Goal: Task Accomplishment & Management: Use online tool/utility

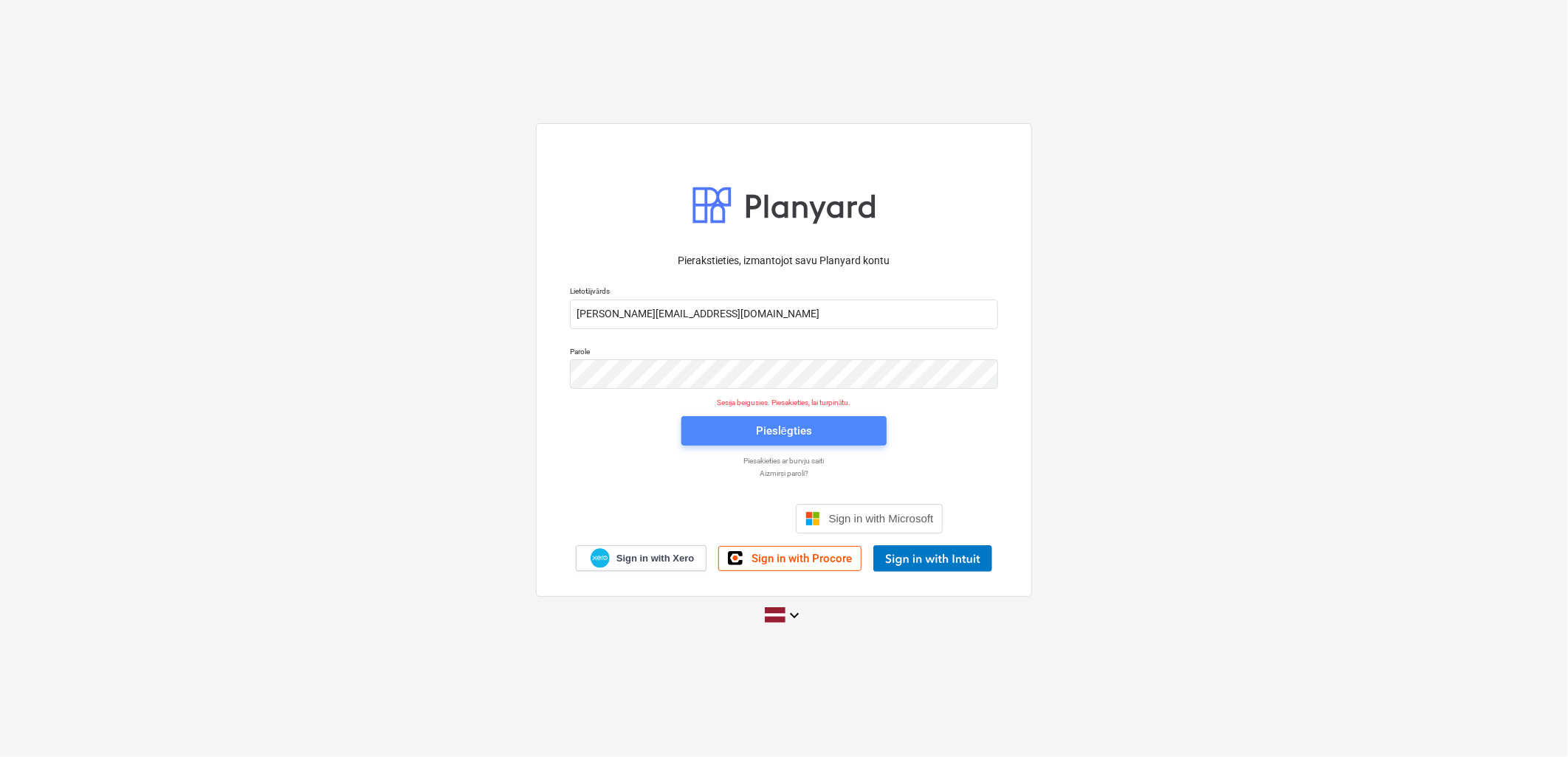
click at [832, 436] on span "Pieslēgties" at bounding box center [784, 431] width 169 height 19
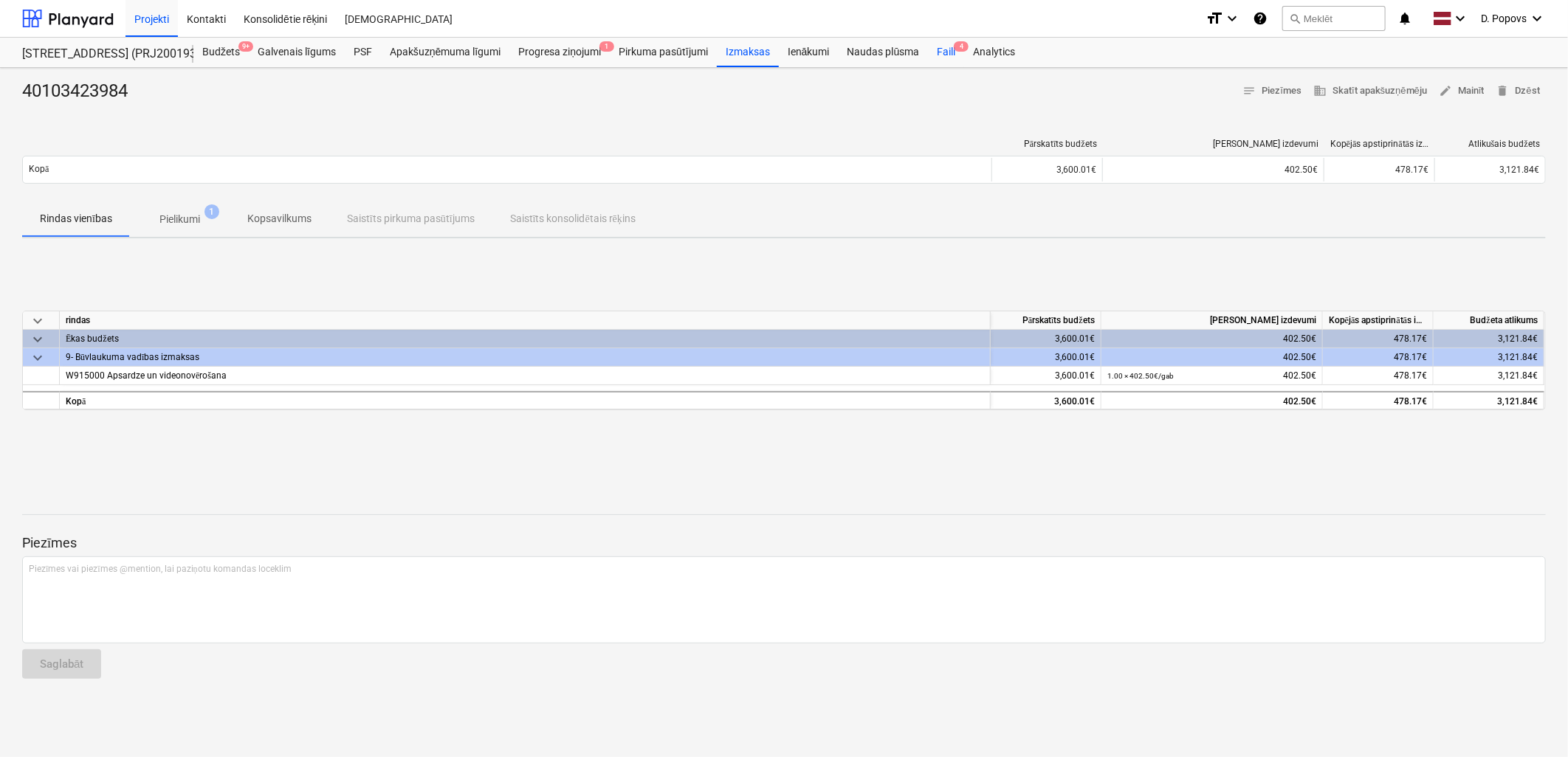
click at [952, 56] on div "Faili 4" at bounding box center [946, 53] width 36 height 30
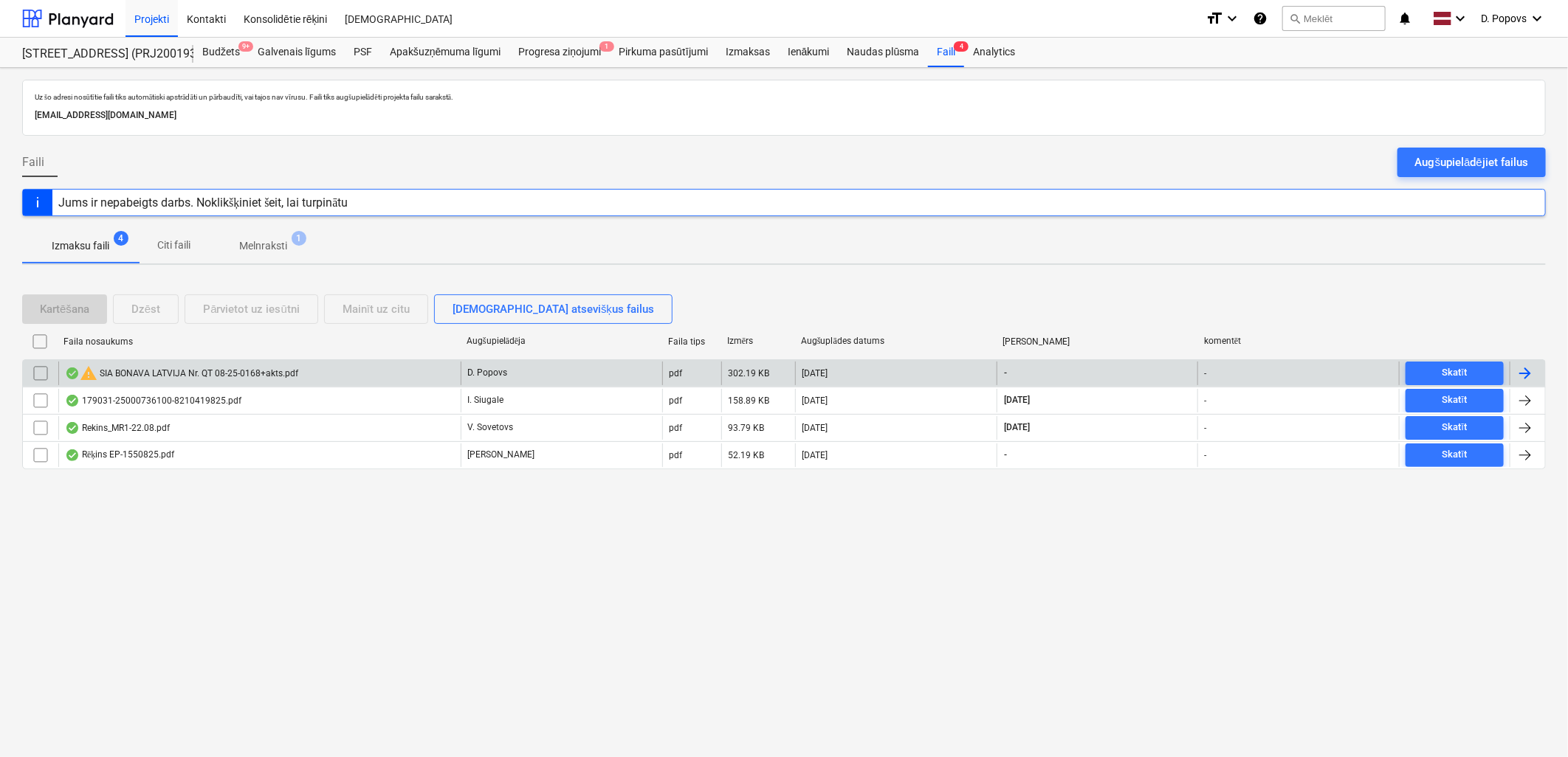
click at [406, 371] on div "warning SIA BONAVA LATVIJA Nr. QT 08-25-0168+akts.pdf" at bounding box center [259, 374] width 402 height 24
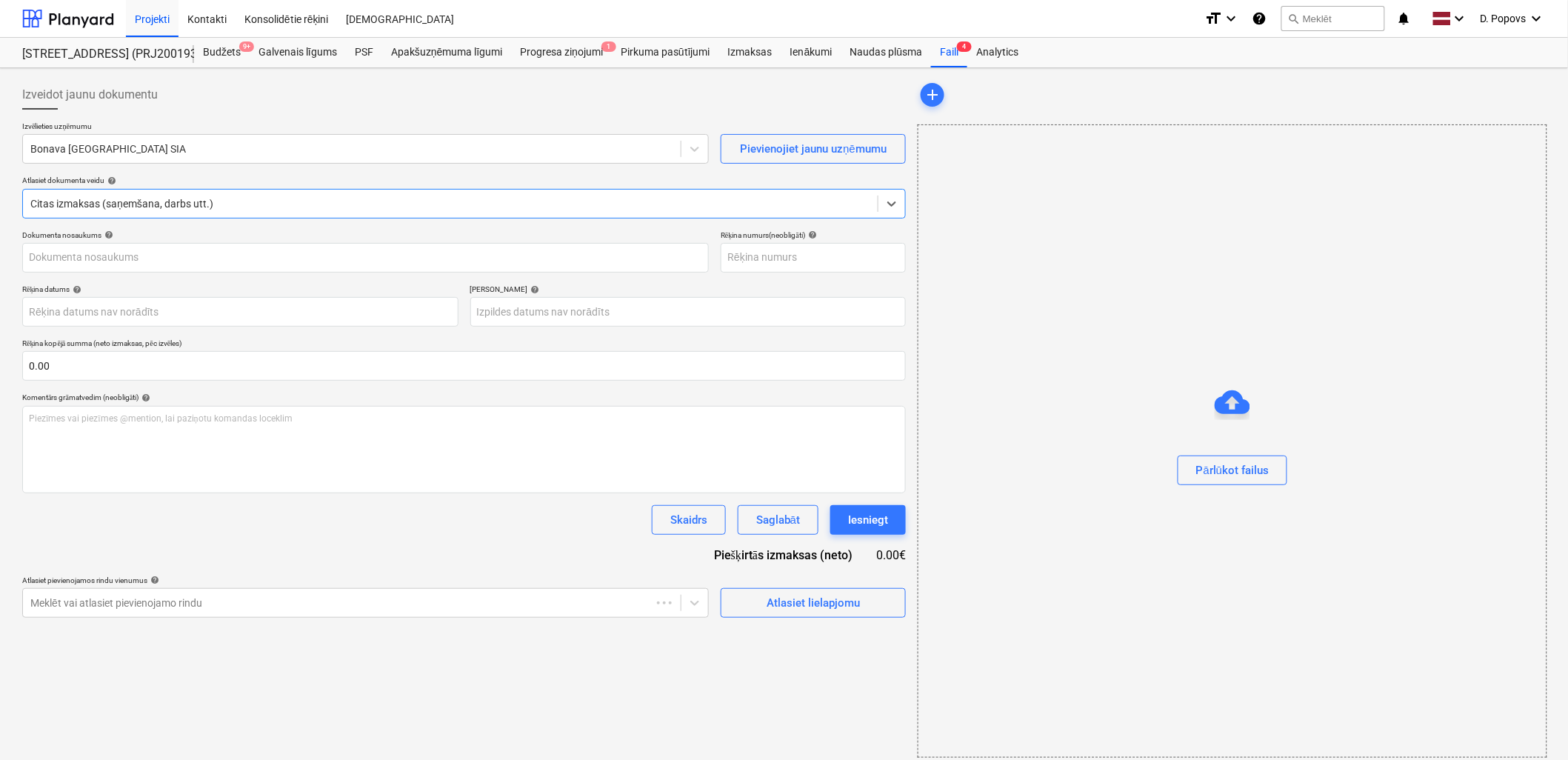
type input "40103423984"
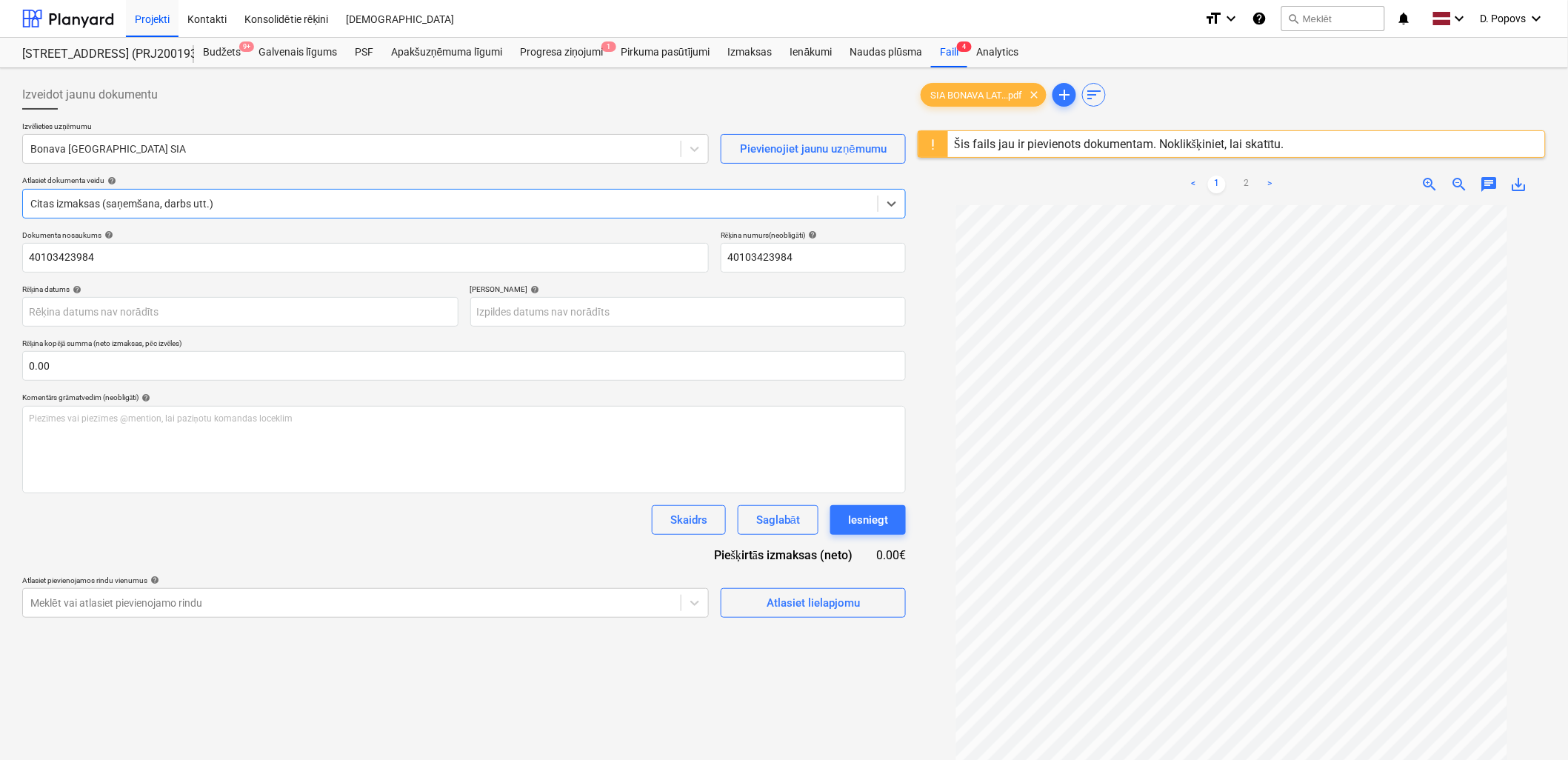
drag, startPoint x: 207, startPoint y: 278, endPoint x: 192, endPoint y: 277, distance: 15.0
click at [192, 277] on div "Dokumenta nosaukums help 40103423984 Rēķina numurs (neobligāti) help 4010342398…" at bounding box center [464, 424] width 884 height 388
drag, startPoint x: 192, startPoint y: 277, endPoint x: 139, endPoint y: 285, distance: 53.6
click at [139, 285] on div "Rēķina datums help" at bounding box center [240, 289] width 436 height 10
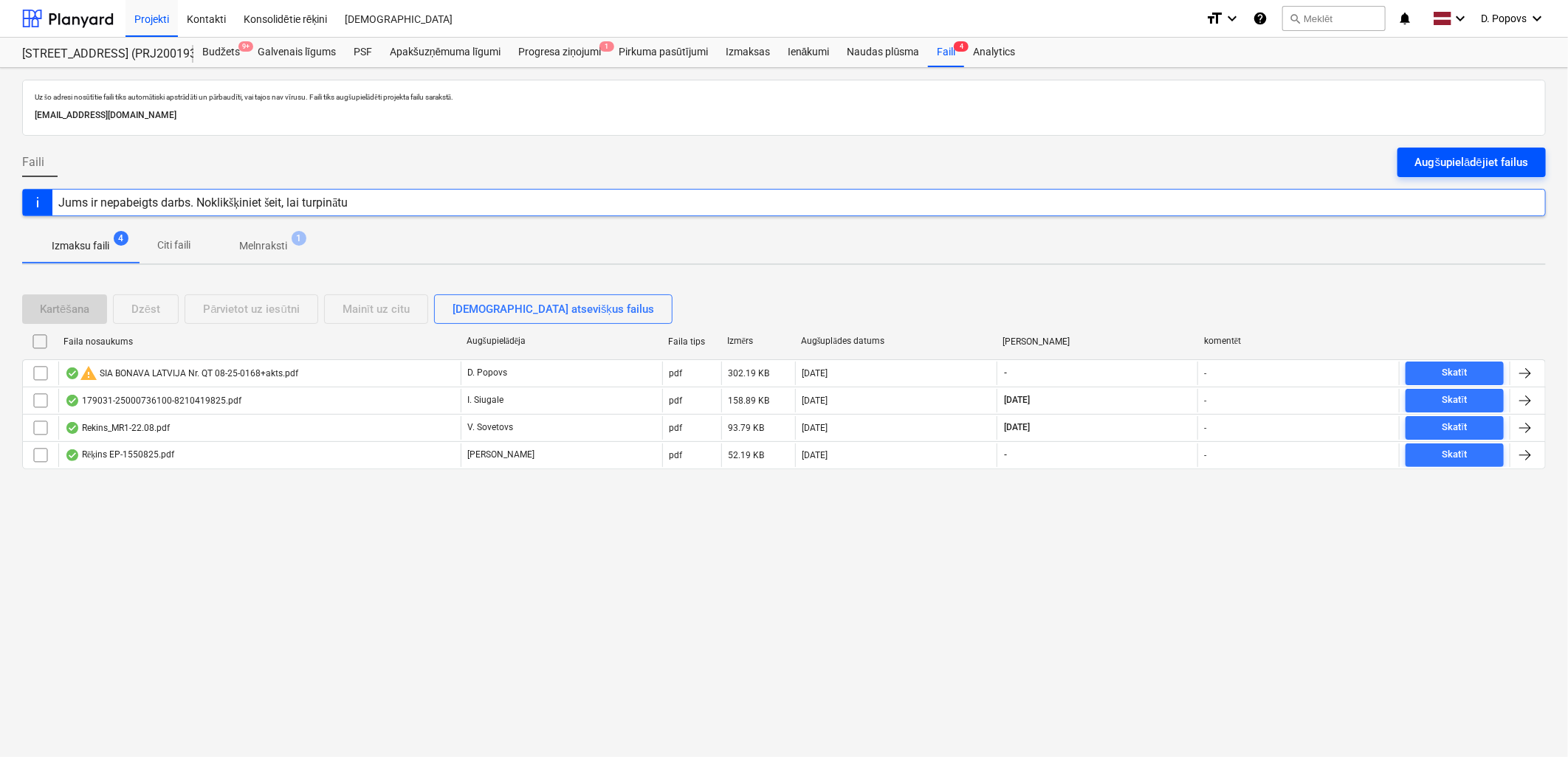
click at [1526, 160] on div "Augšupielādējiet failus" at bounding box center [1471, 163] width 113 height 19
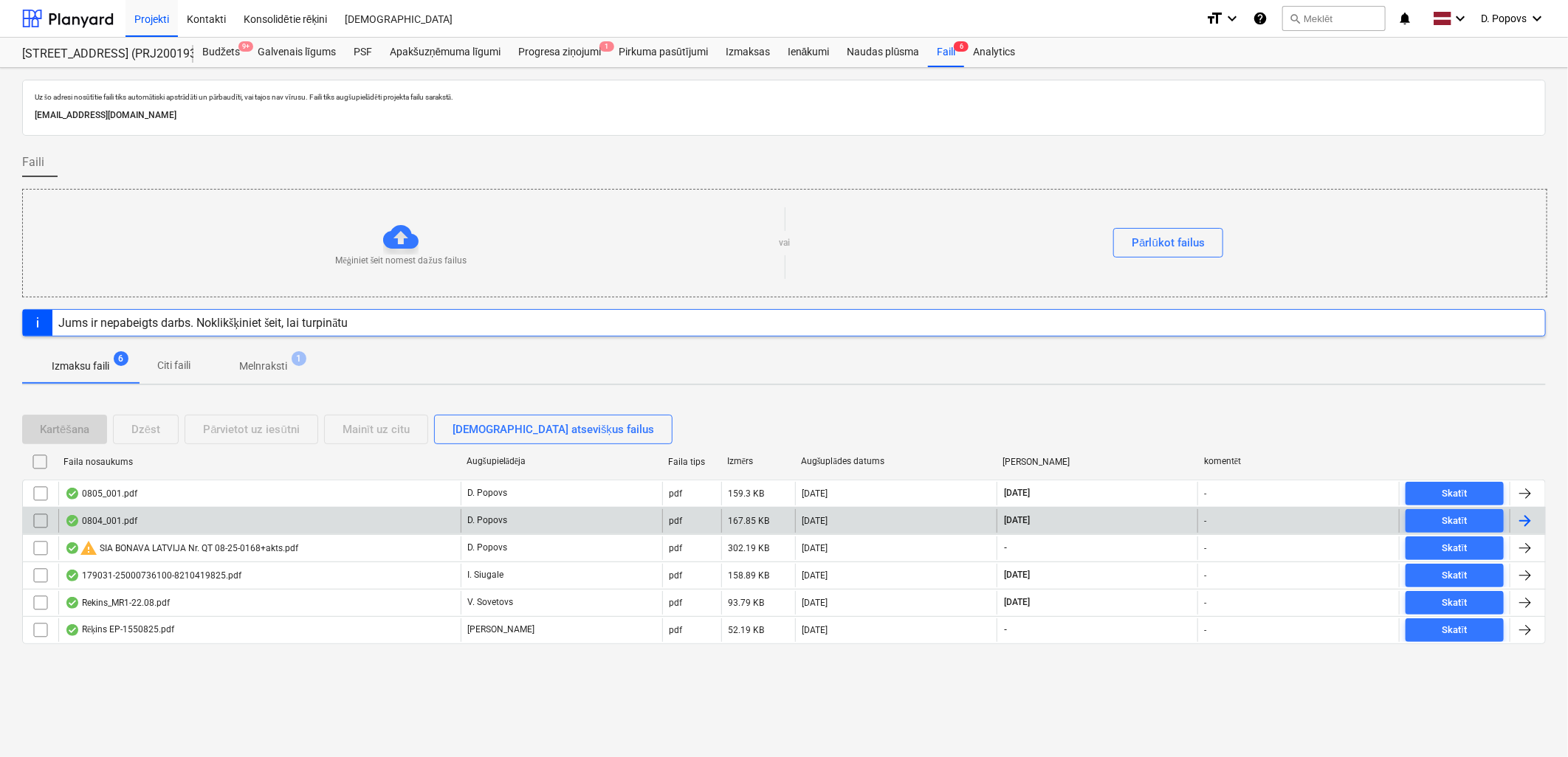
click at [387, 527] on div "0804_001.pdf" at bounding box center [259, 521] width 402 height 24
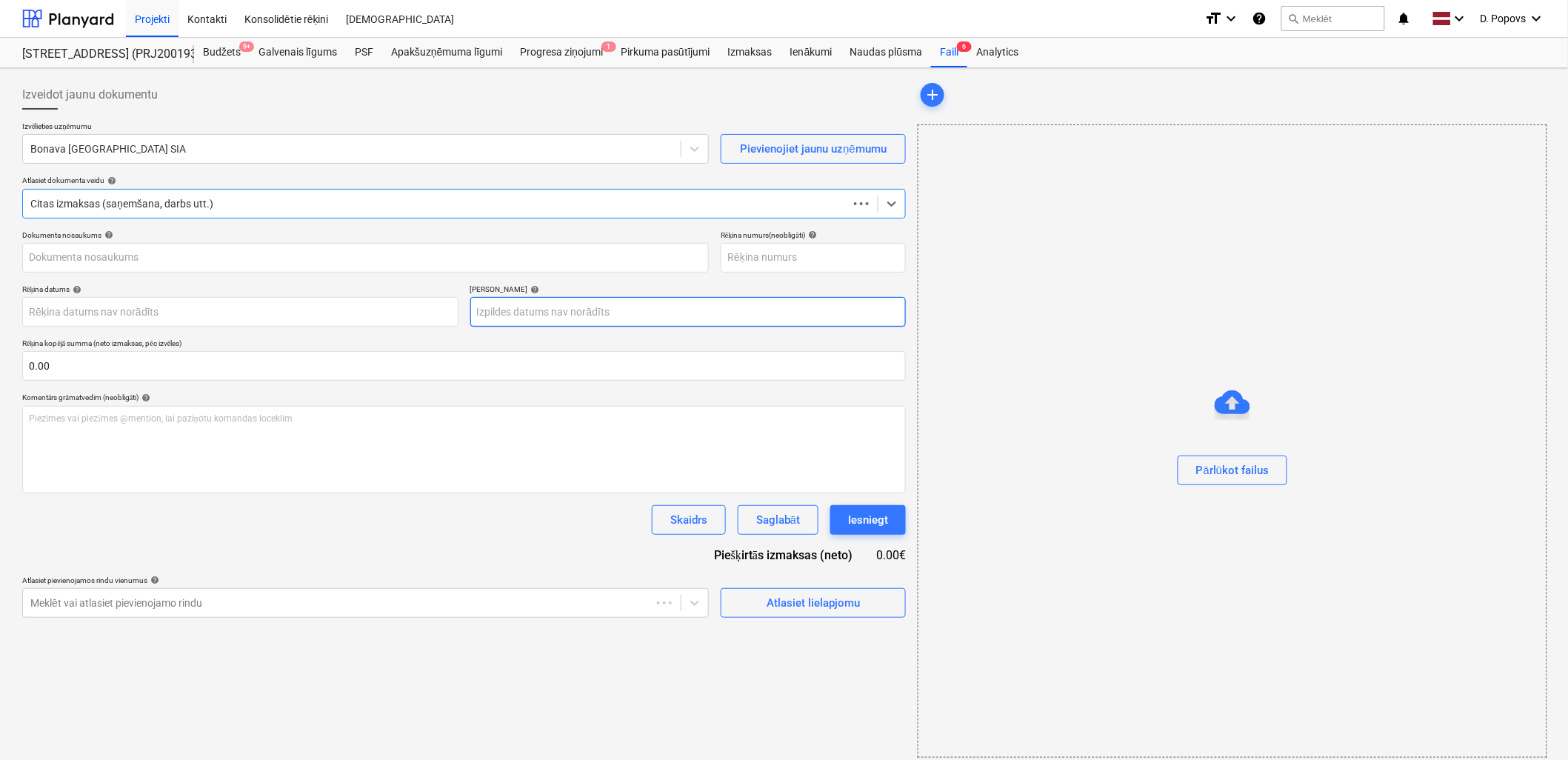
type input "0804_001.pdf"
type input "[DATE]"
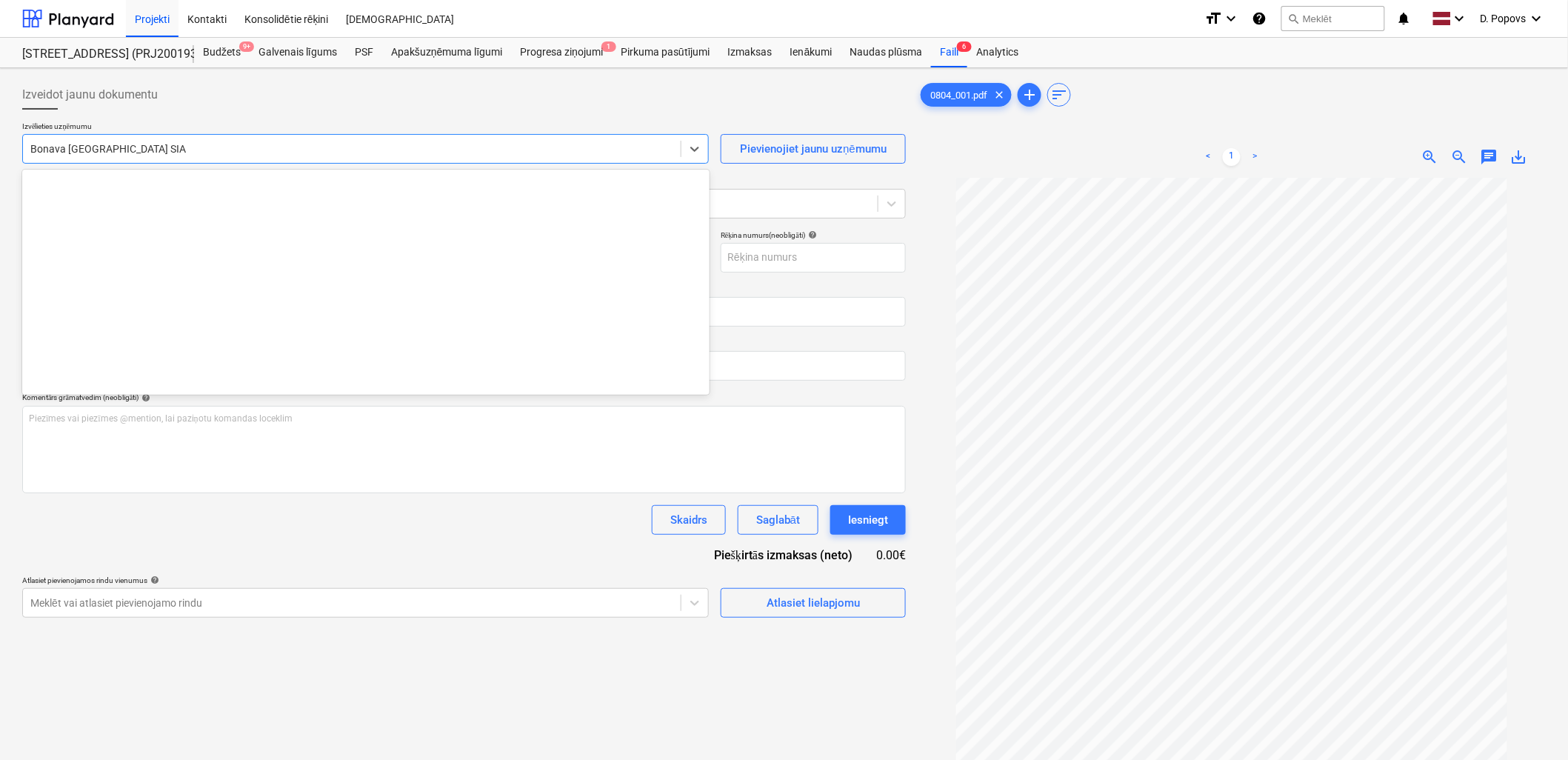
click at [386, 158] on div "Bonava [GEOGRAPHIC_DATA] SIA" at bounding box center [352, 149] width 658 height 21
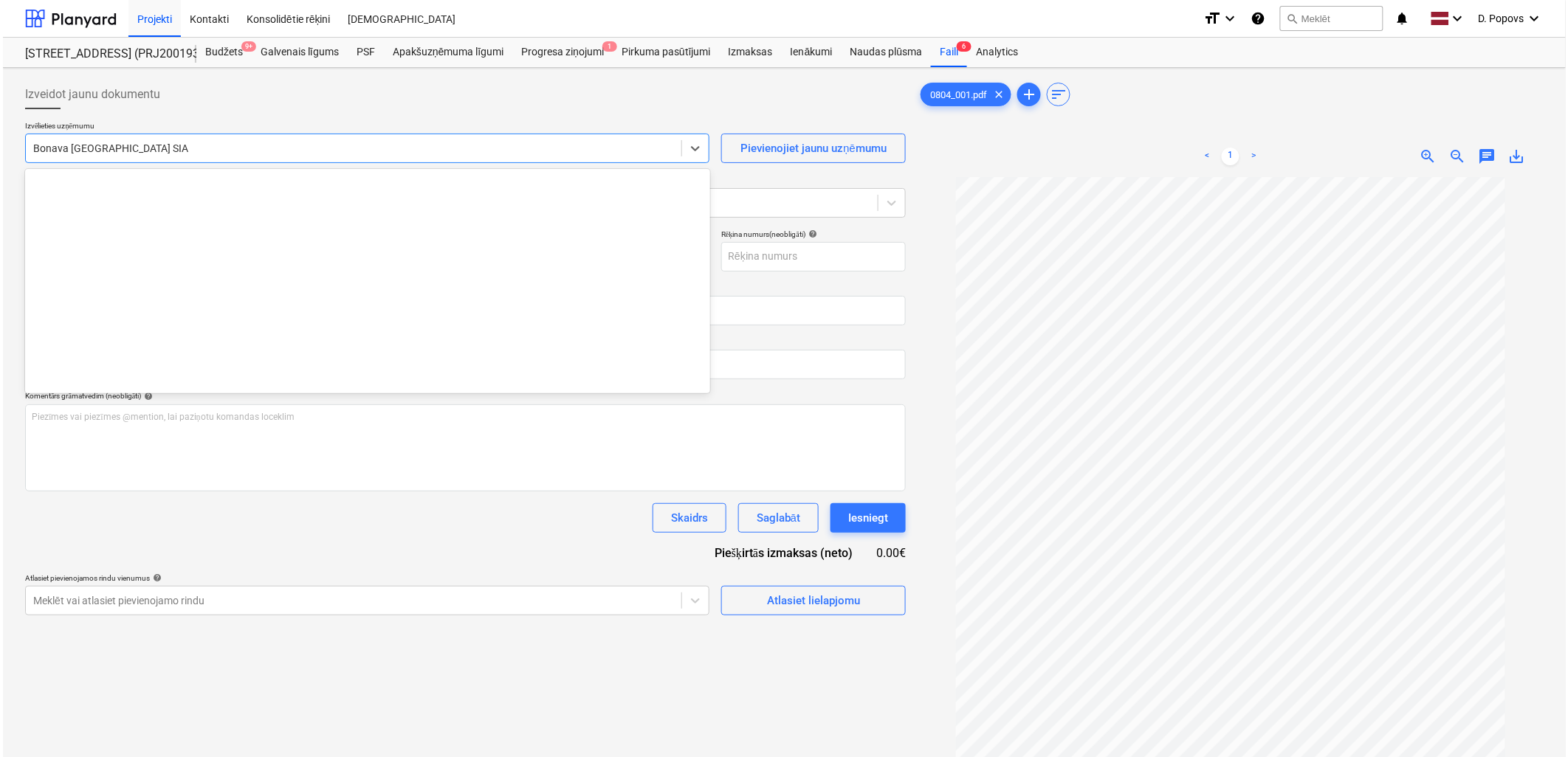
scroll to position [2712, 0]
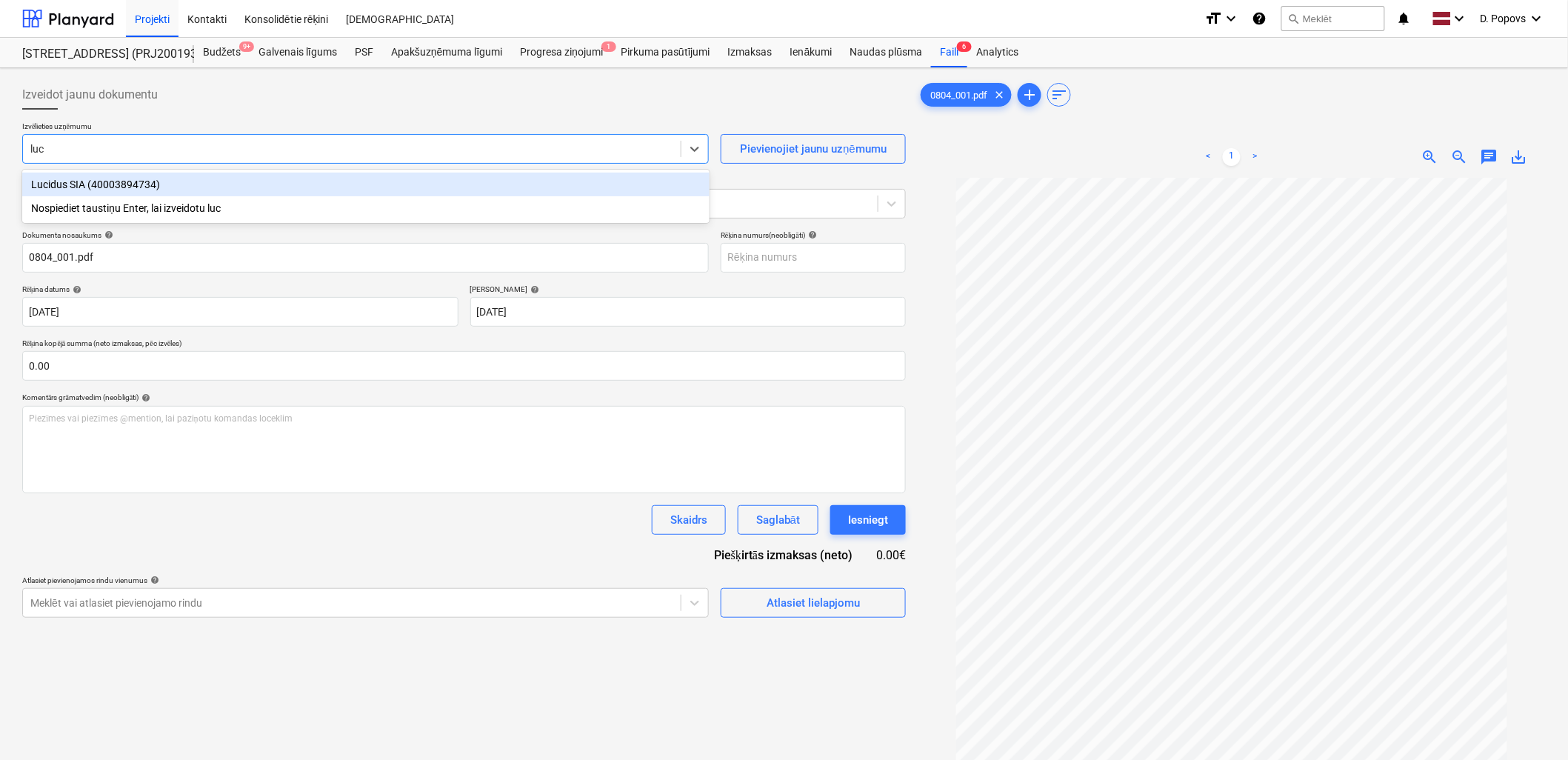
type input "luci"
click at [346, 181] on div "Lucidus SIA (40003894734)" at bounding box center [366, 184] width 687 height 24
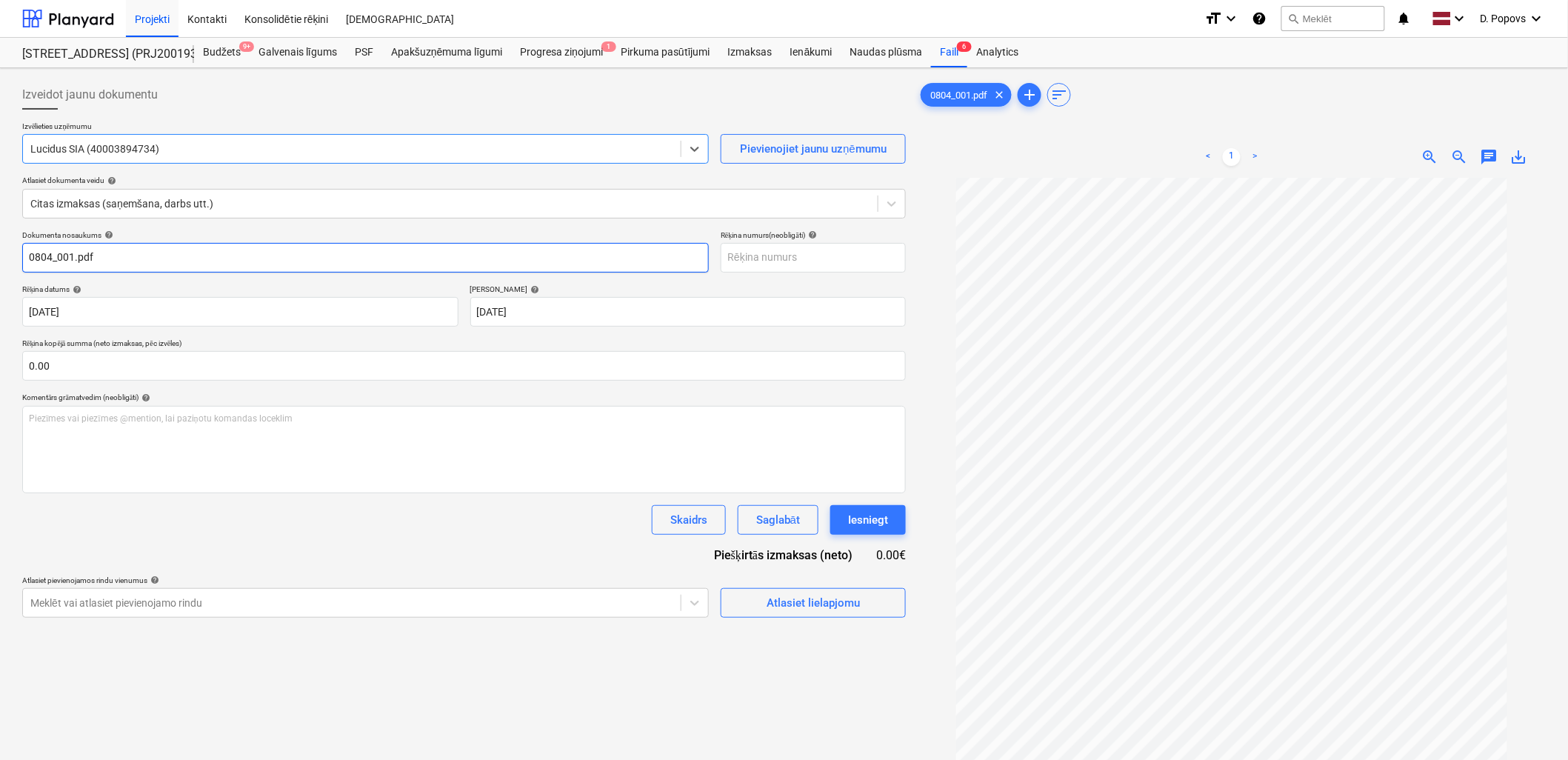
click at [164, 260] on input "0804_001.pdf" at bounding box center [365, 258] width 687 height 30
drag, startPoint x: 93, startPoint y: 258, endPoint x: -4, endPoint y: 283, distance: 100.2
click at [0, 283] on html "Projekti Kontakti Konsolidētie rēķini Iesūtne format_size keyboard_arrow_down h…" at bounding box center [784, 380] width 1568 height 760
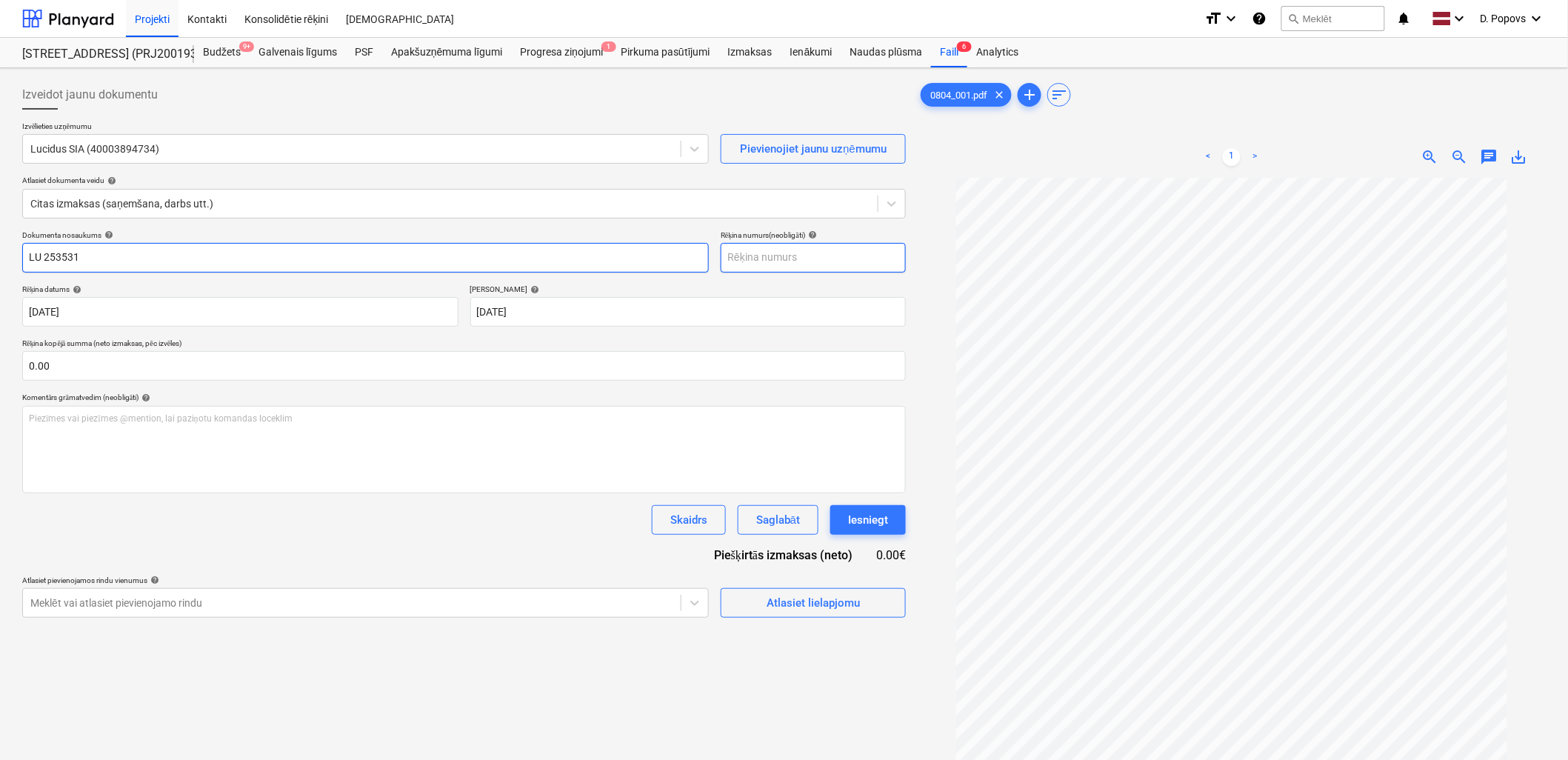
type input "LU 253531"
click at [825, 270] on input "text" at bounding box center [813, 258] width 185 height 30
paste input "LU 253531"
type input "LU 253531"
click at [306, 549] on div "Dokumenta nosaukums help LU 253531 Rēķina numurs (neobligāti) help LU 253531 Rē…" at bounding box center [464, 424] width 884 height 388
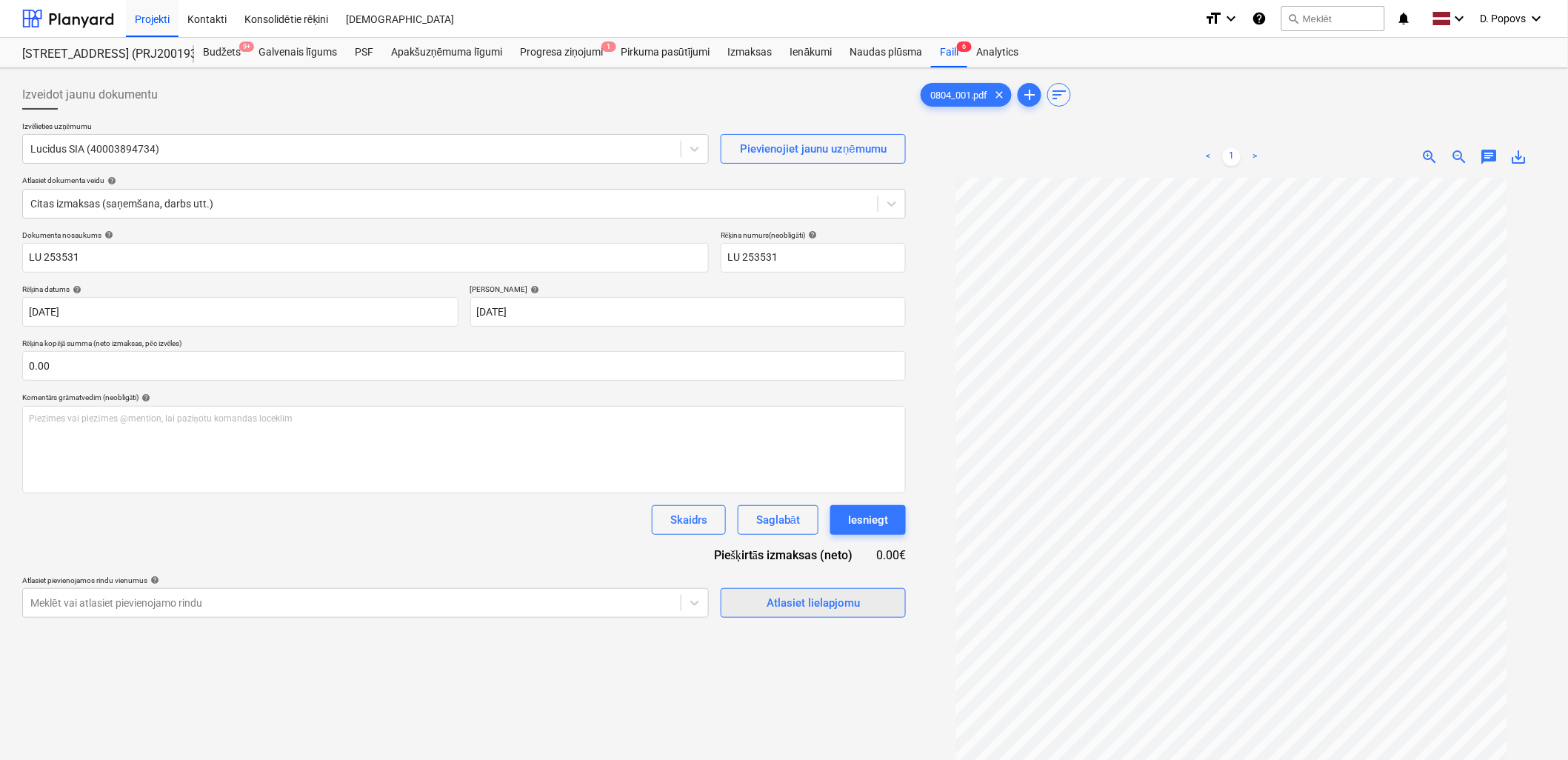
click at [796, 606] on div "Atlasiet lielapjomu" at bounding box center [813, 603] width 93 height 19
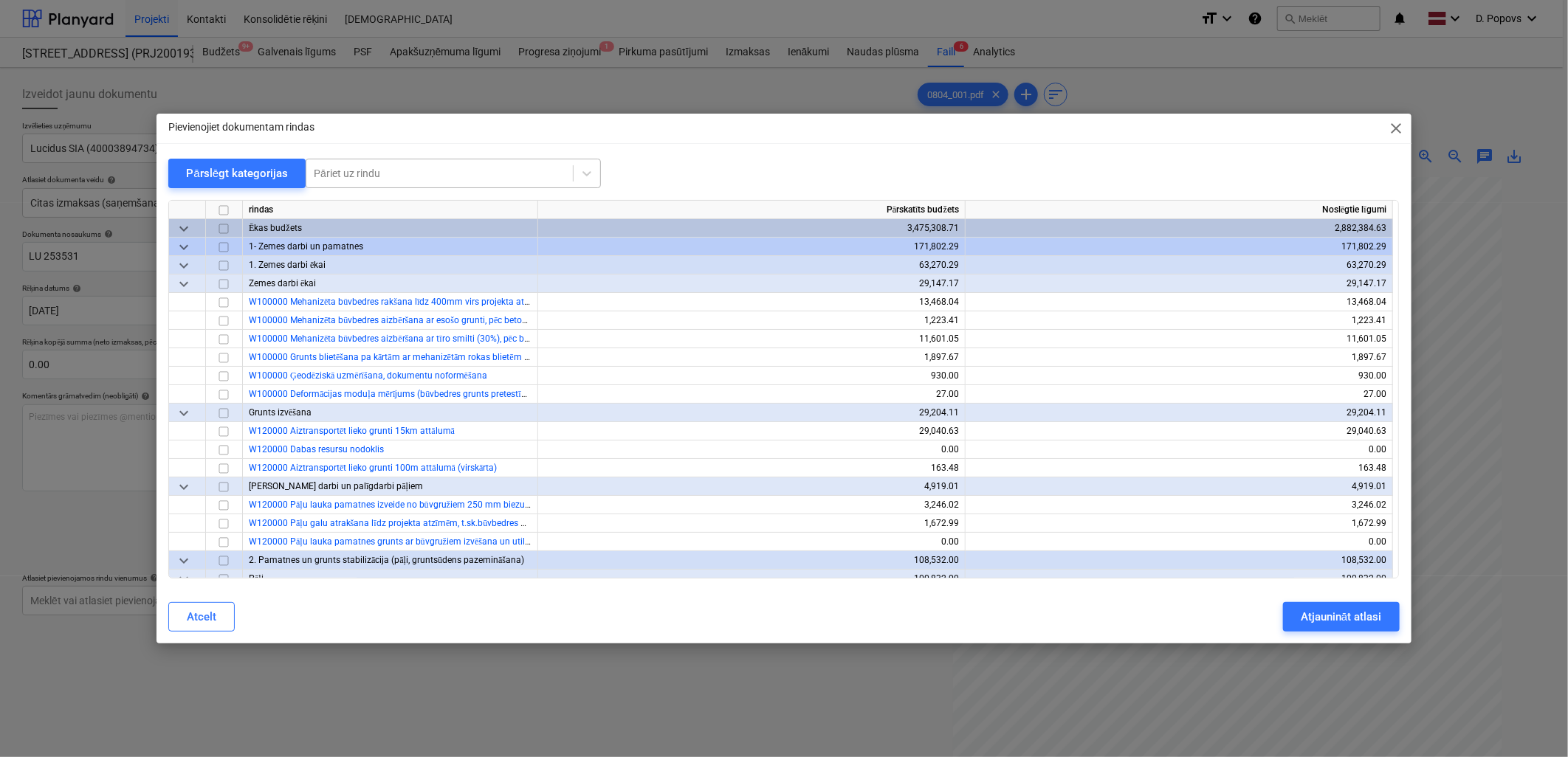
click at [470, 180] on div "Pāriet uz rindu" at bounding box center [439, 174] width 267 height 21
type input "rāmi"
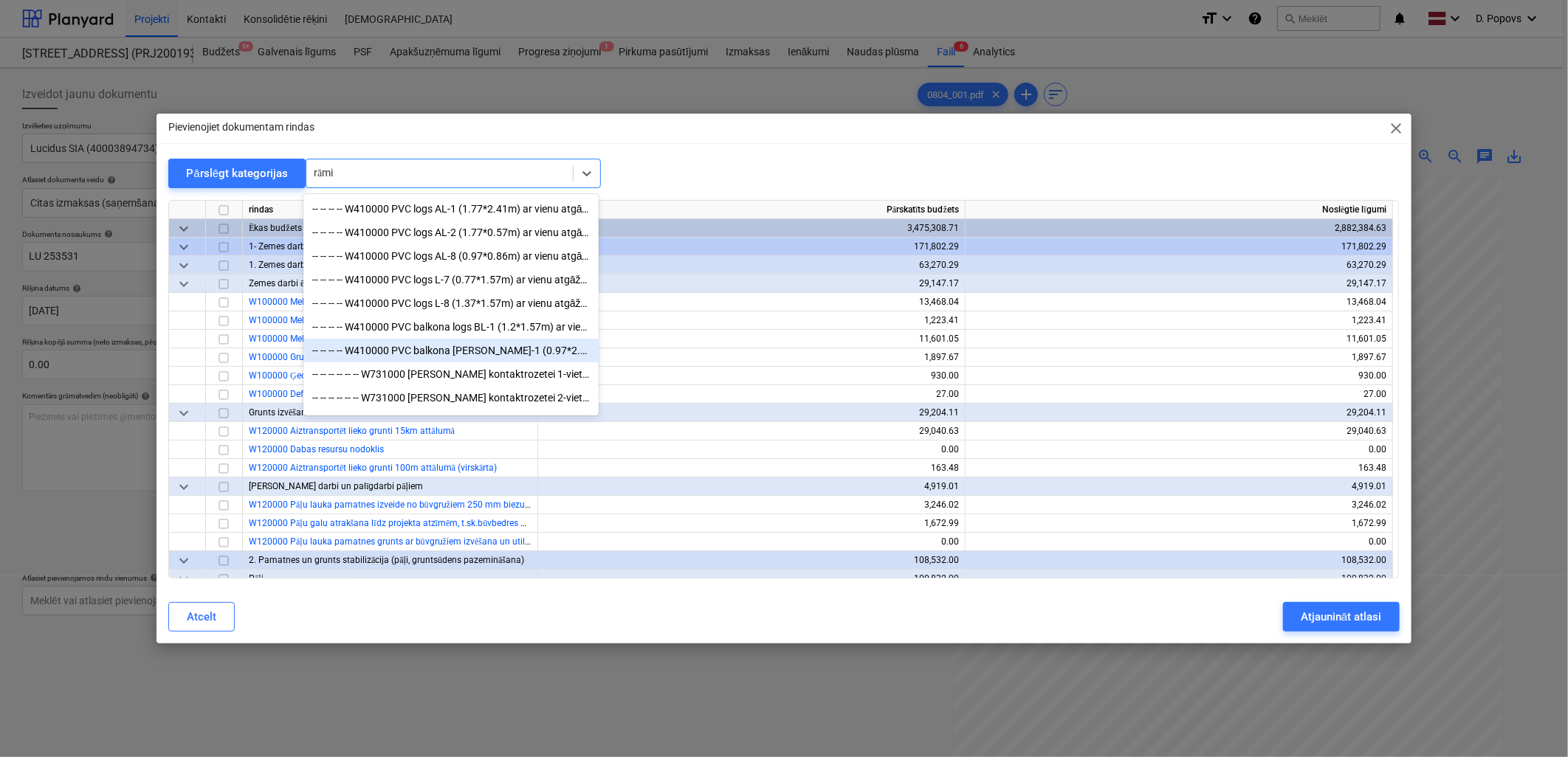
scroll to position [121, 0]
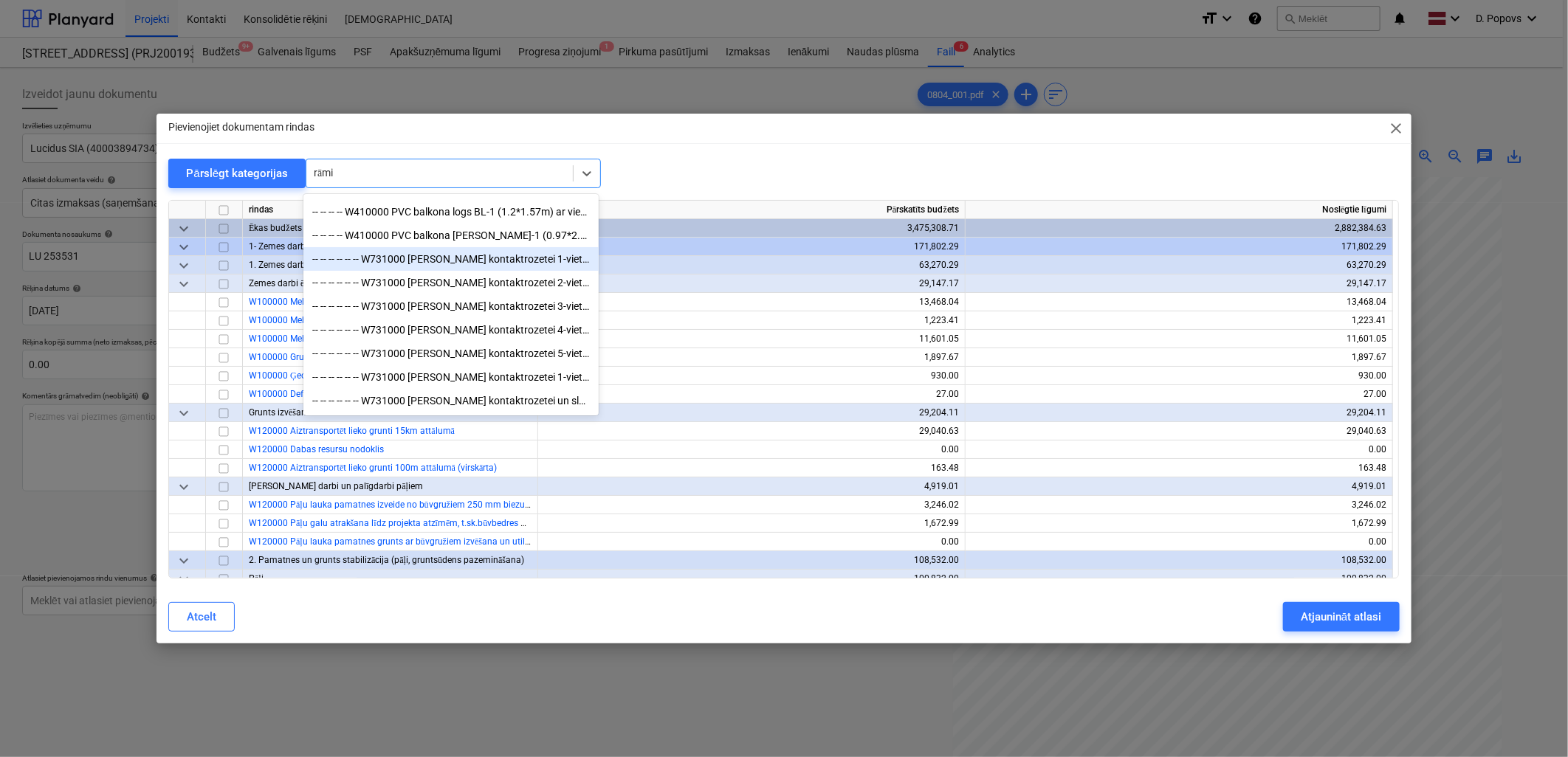
click at [502, 248] on div "-- -- -- -- -- -- W731000 [PERSON_NAME] kontaktrozetei 1-vietīgs (ABB Basic 55)," at bounding box center [450, 259] width 295 height 24
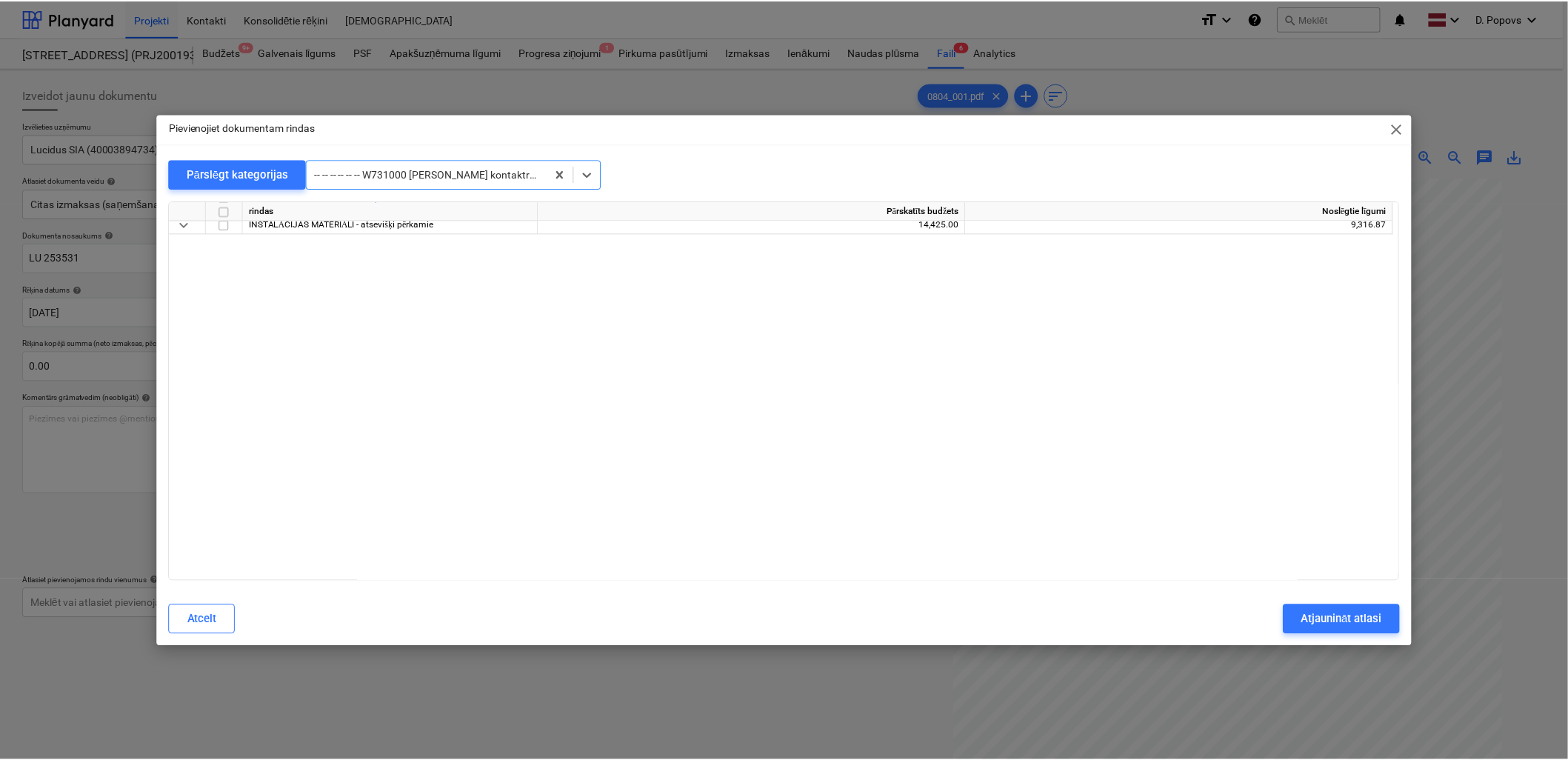
scroll to position [11577, 0]
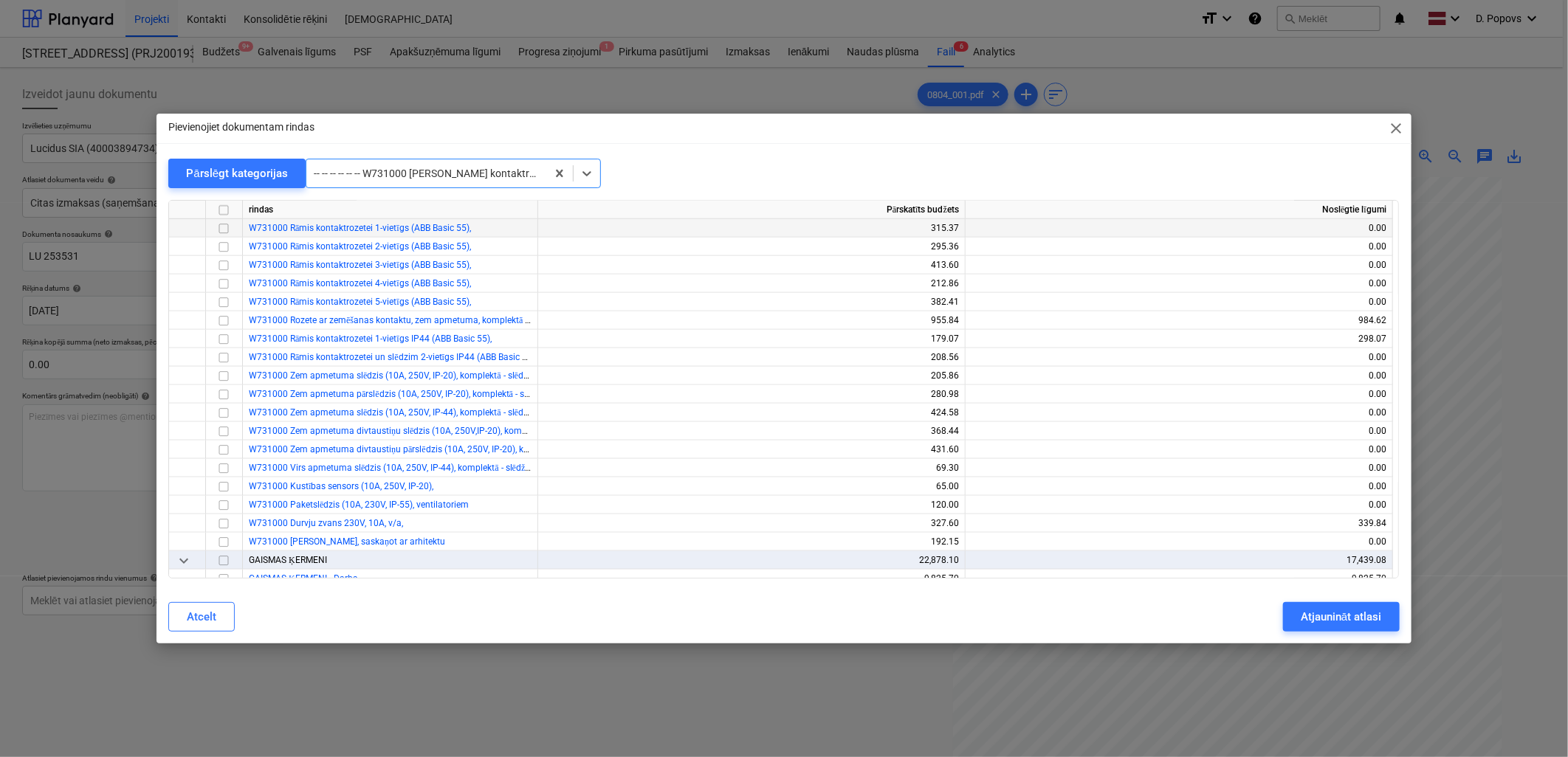
click at [226, 225] on input "checkbox" at bounding box center [224, 229] width 18 height 18
click at [1309, 608] on div "Atjaunināt atlasi" at bounding box center [1341, 617] width 80 height 19
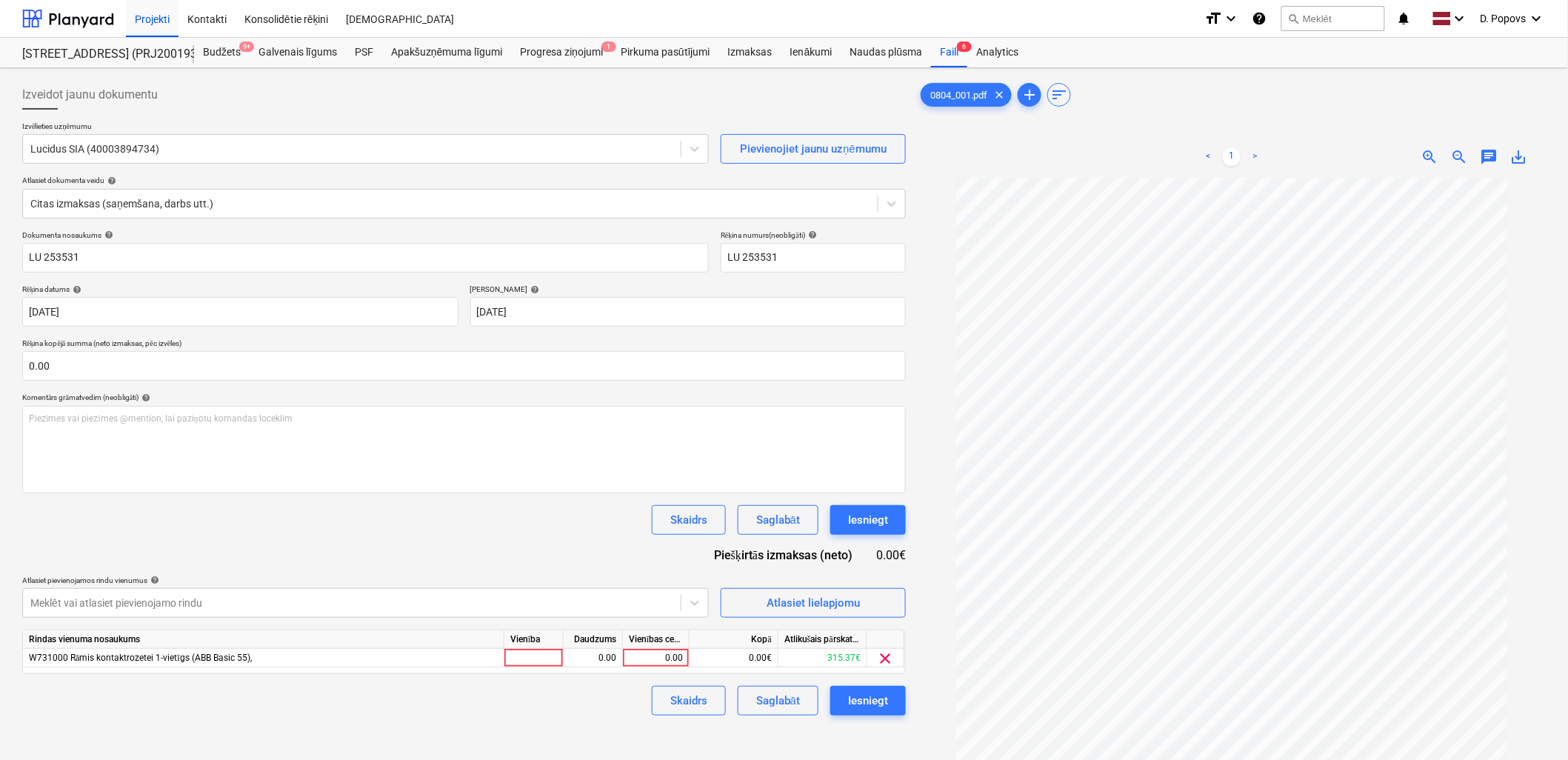
scroll to position [82, 0]
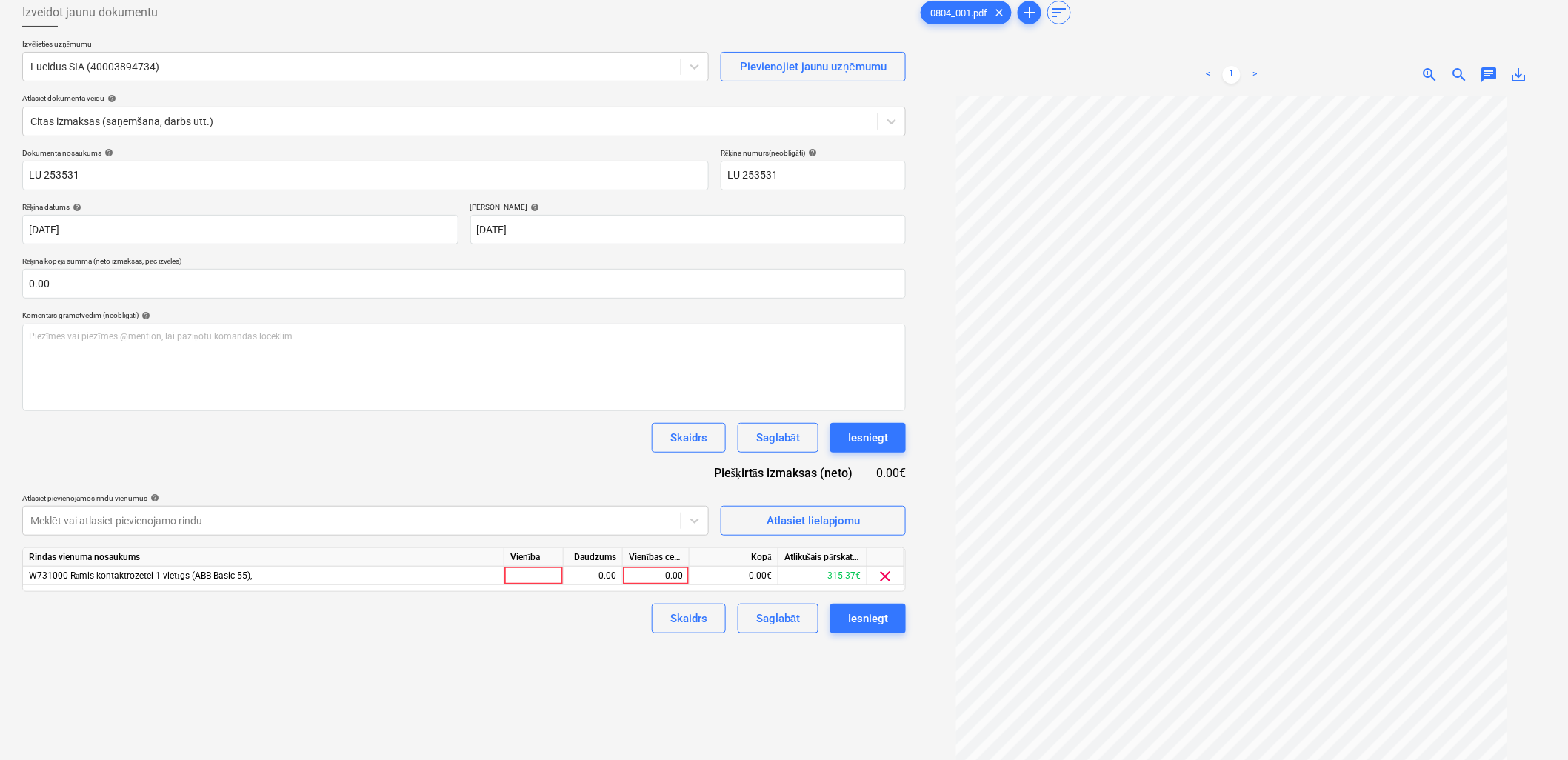
click at [662, 565] on div "Vienības cena" at bounding box center [655, 557] width 66 height 19
click at [646, 573] on div "0.00" at bounding box center [655, 576] width 54 height 19
type input "498.43"
click at [591, 637] on div "Izveidot jaunu dokumentu Izvēlieties uzņēmumu Lucidus SIA (40003894734) Pievien…" at bounding box center [464, 406] width 895 height 829
click at [793, 619] on div "Saglabāt" at bounding box center [778, 619] width 44 height 19
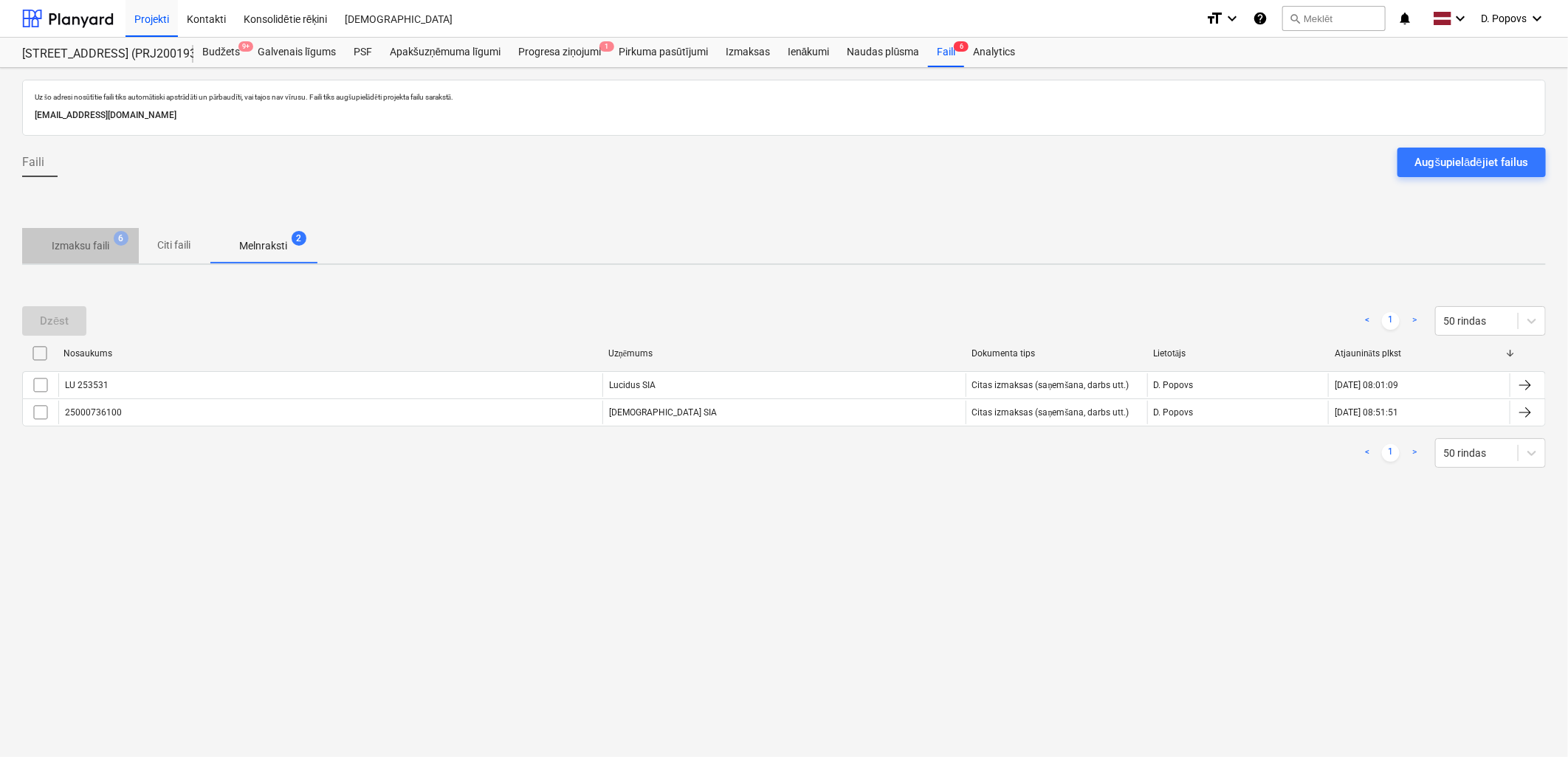
drag, startPoint x: 91, startPoint y: 241, endPoint x: 102, endPoint y: 260, distance: 22.0
click at [91, 241] on p "Izmaksu faili" at bounding box center [80, 246] width 57 height 16
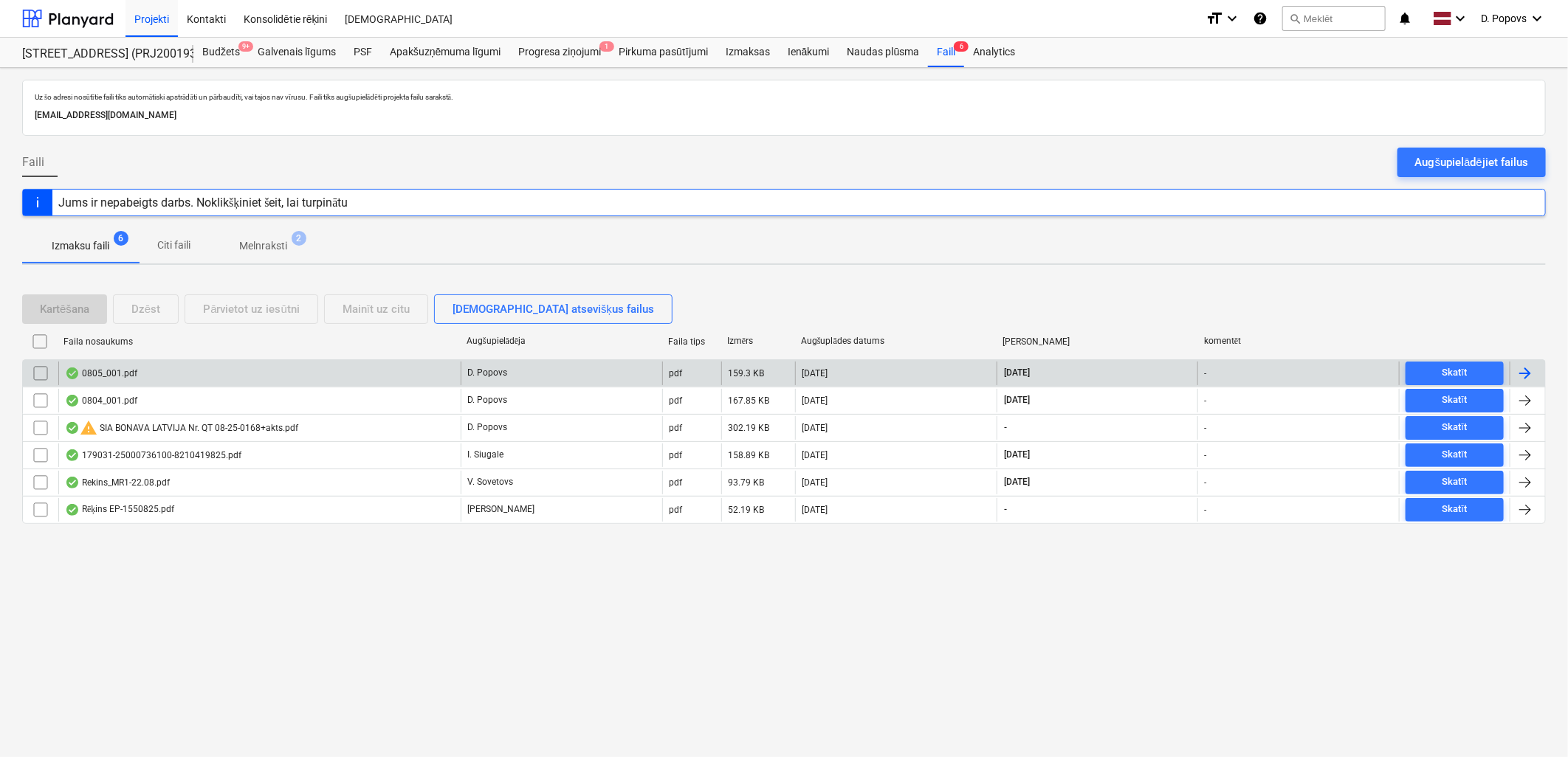
click at [163, 378] on div "0805_001.pdf" at bounding box center [259, 374] width 402 height 24
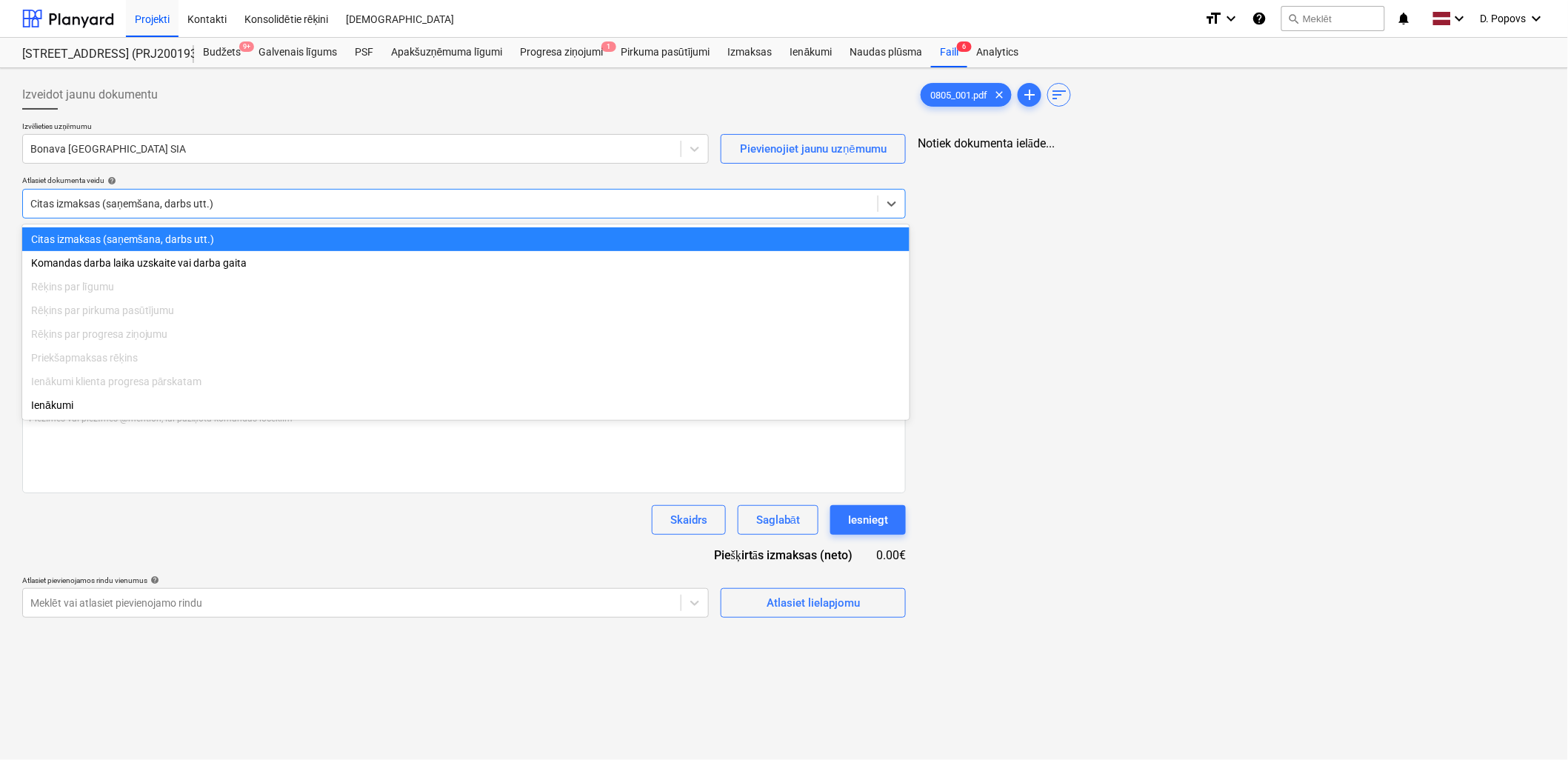
type input "0805_001.pdf"
type input "[DATE]"
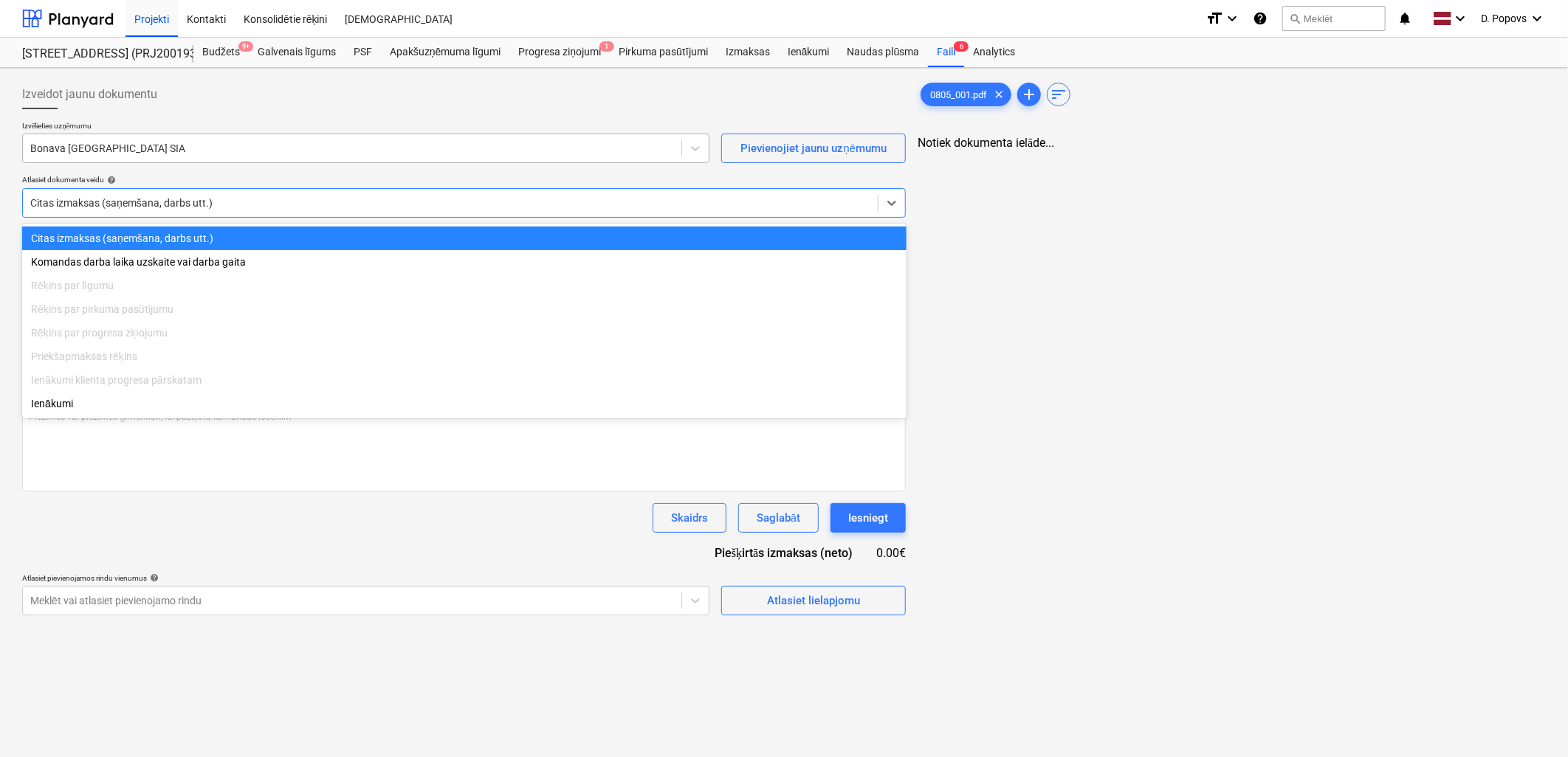
drag, startPoint x: 357, startPoint y: 188, endPoint x: 362, endPoint y: 157, distance: 31.4
click at [358, 179] on div "Atlasiet dokumenta veidu help option Citas izmaksas (saņemšana, darbs utt.) sel…" at bounding box center [464, 195] width 884 height 42
click at [363, 149] on div at bounding box center [352, 149] width 644 height 15
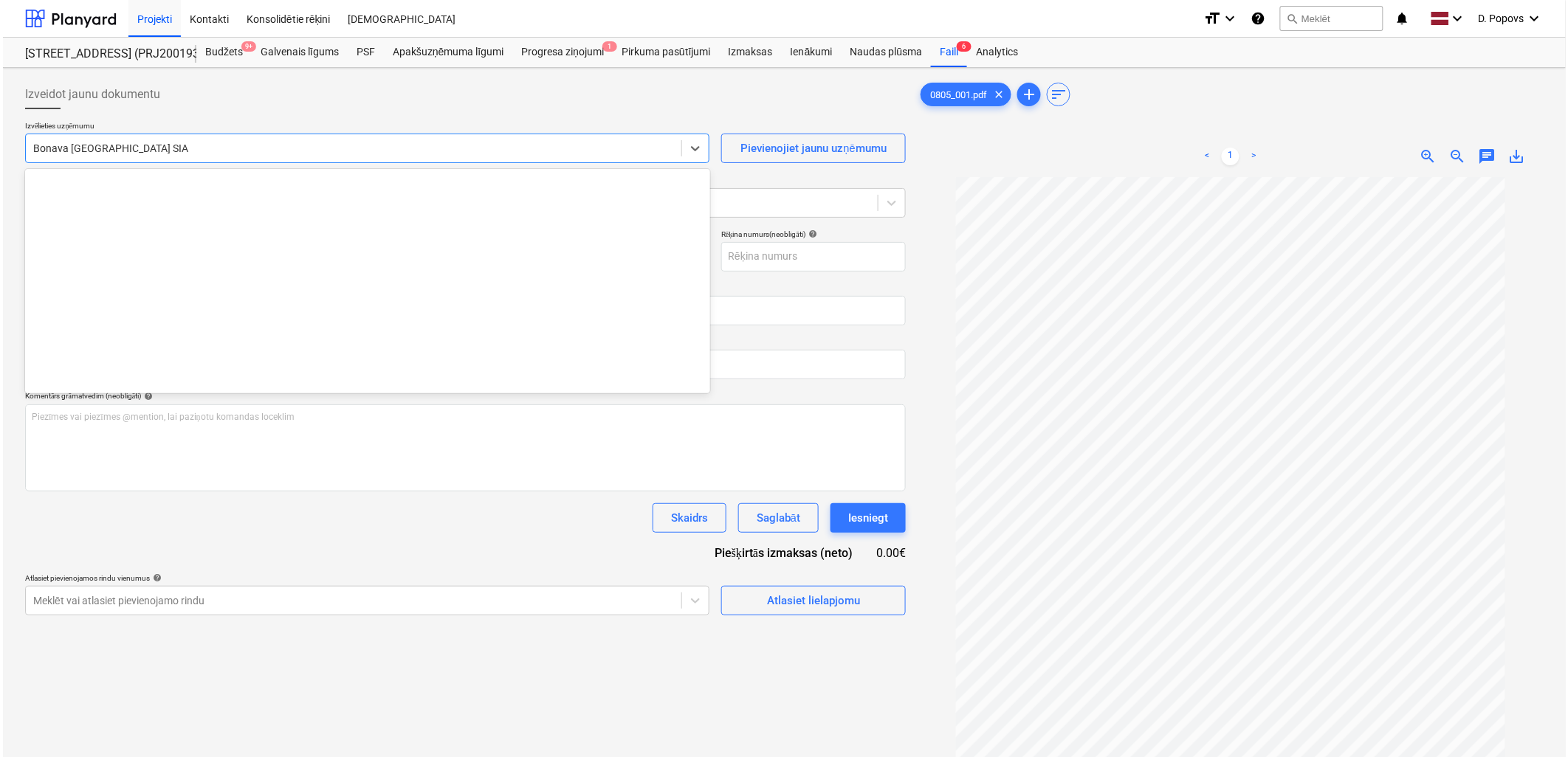
scroll to position [2712, 0]
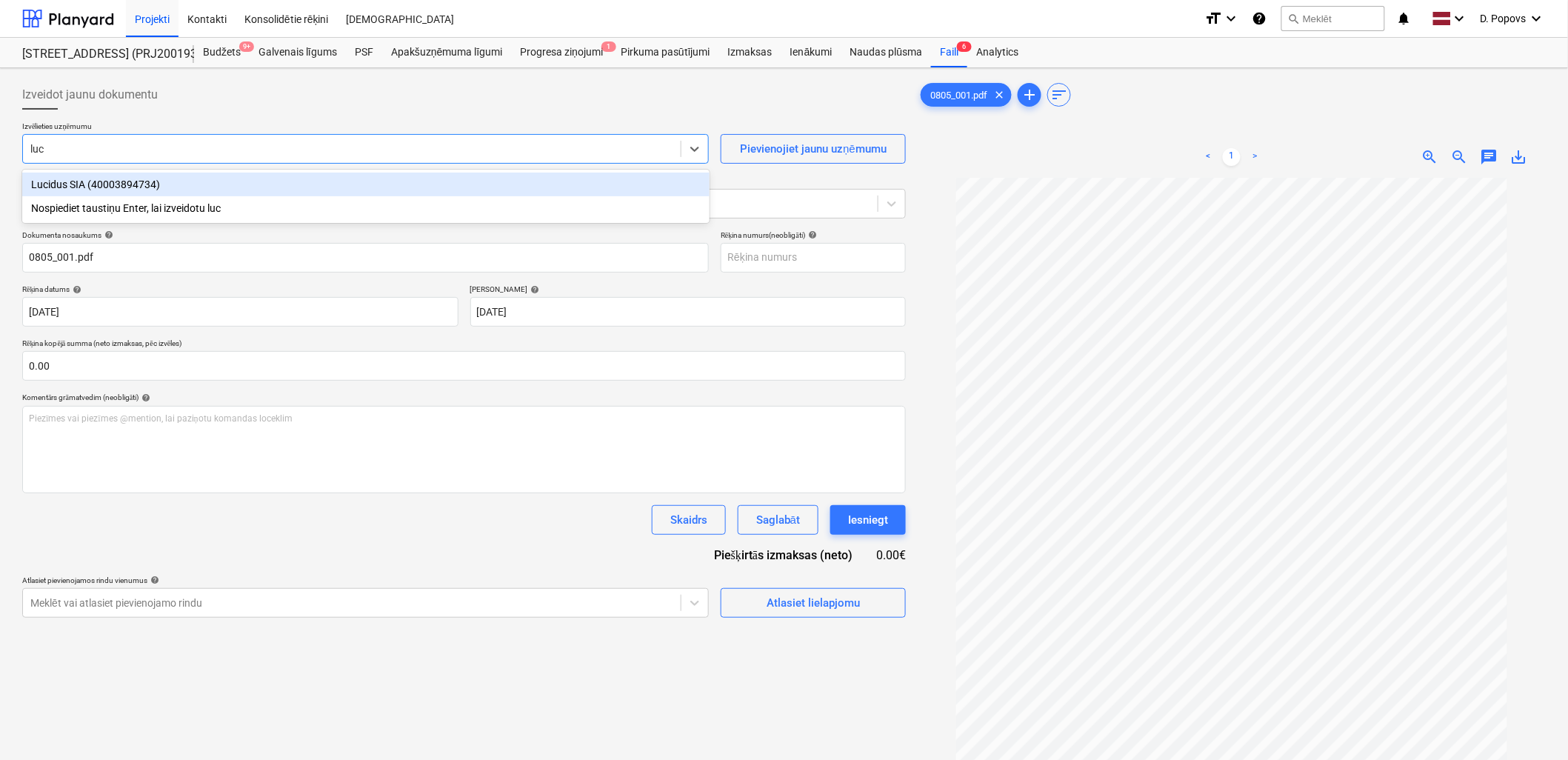
type input "luci"
click at [366, 178] on div "Lucidus SIA (40003894734)" at bounding box center [366, 184] width 687 height 24
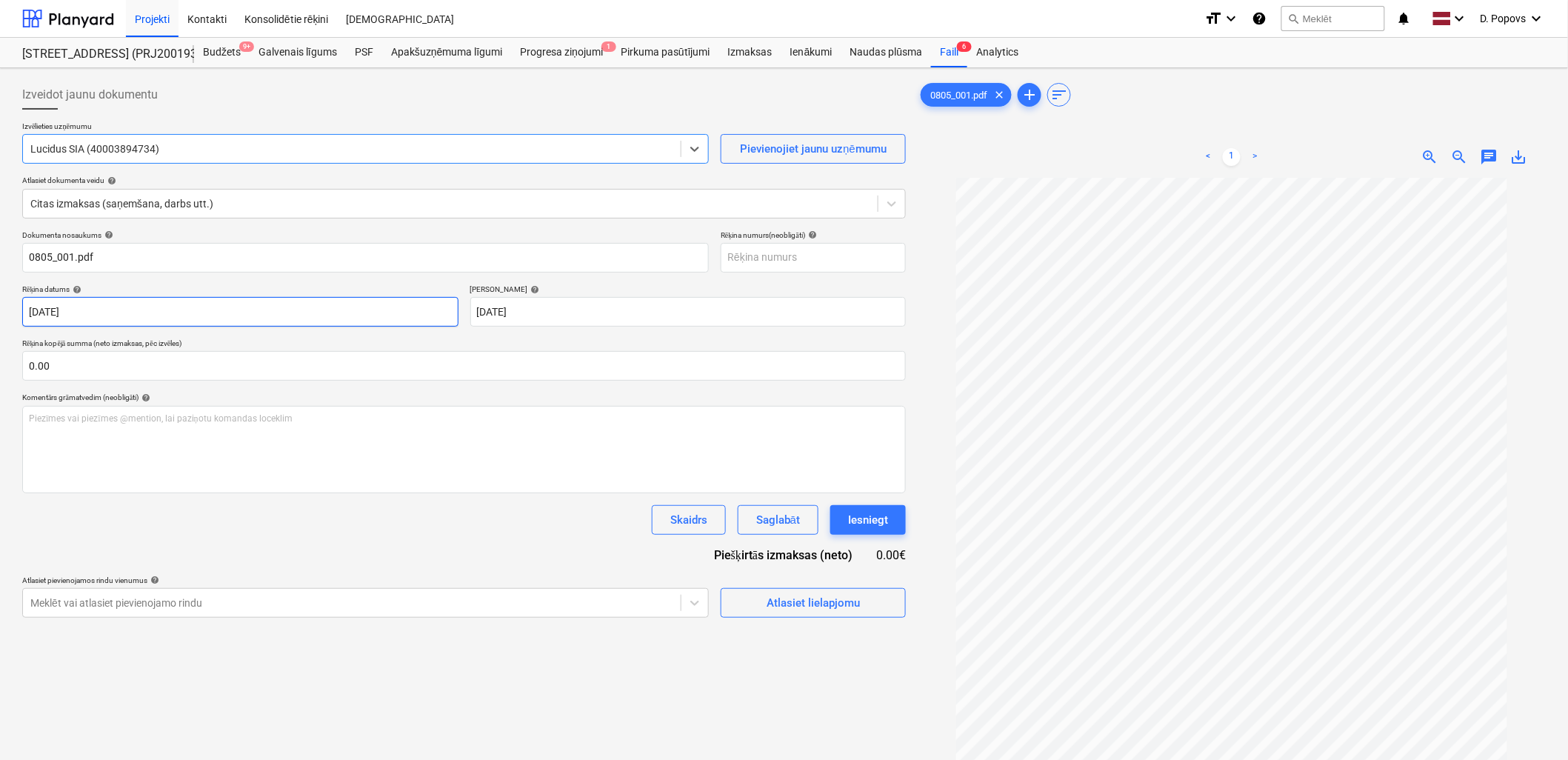
click at [218, 321] on body "Projekti Kontakti Konsolidētie rēķini Iesūtne format_size keyboard_arrow_down h…" at bounding box center [784, 380] width 1568 height 760
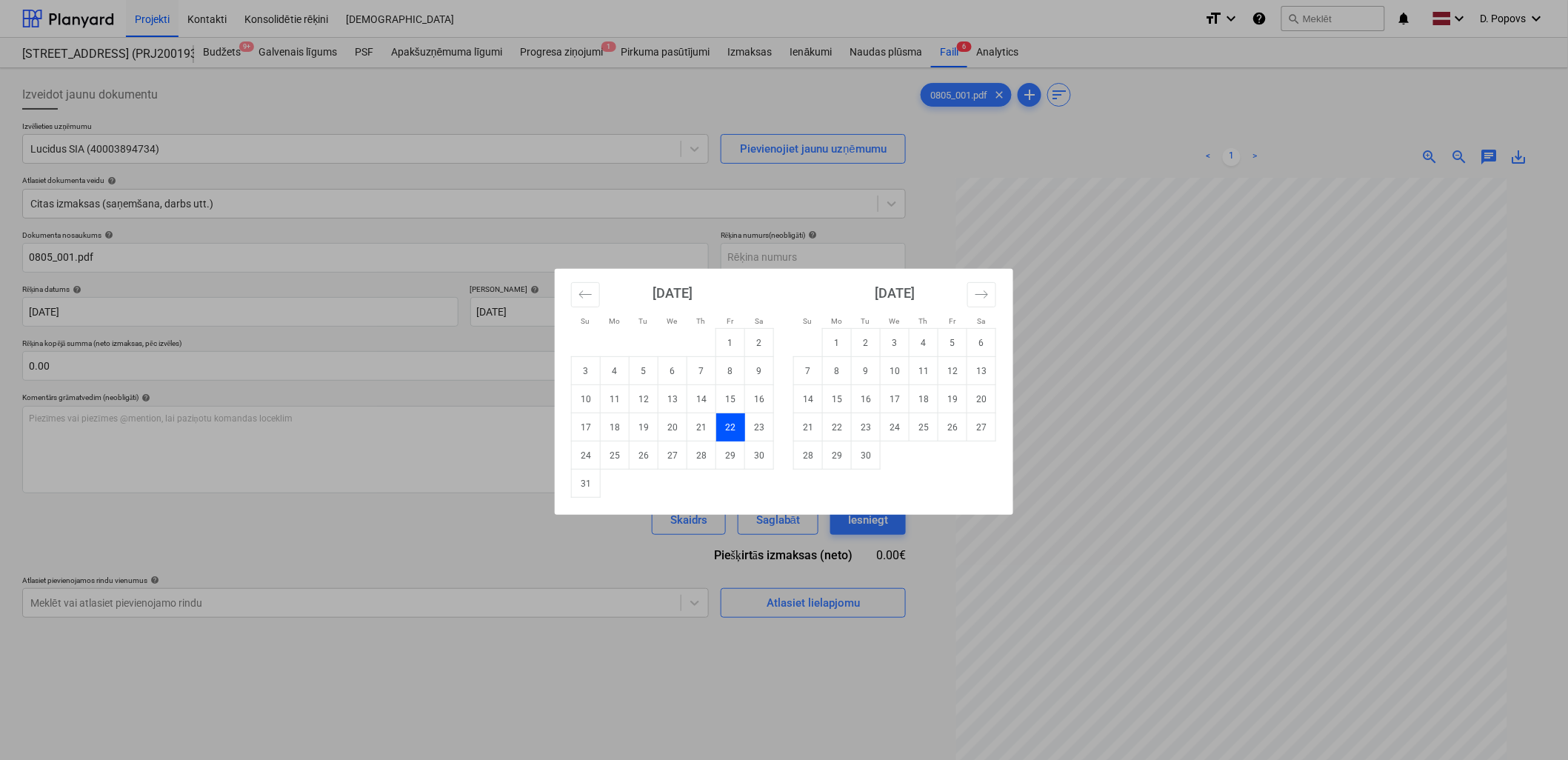
click at [168, 254] on div "Su Mo Tu We Th Fr Sa Su Mo Tu We Th Fr Sa [DATE] 1 2 3 4 5 6 7 8 9 10 11 12 13 …" at bounding box center [784, 380] width 1568 height 760
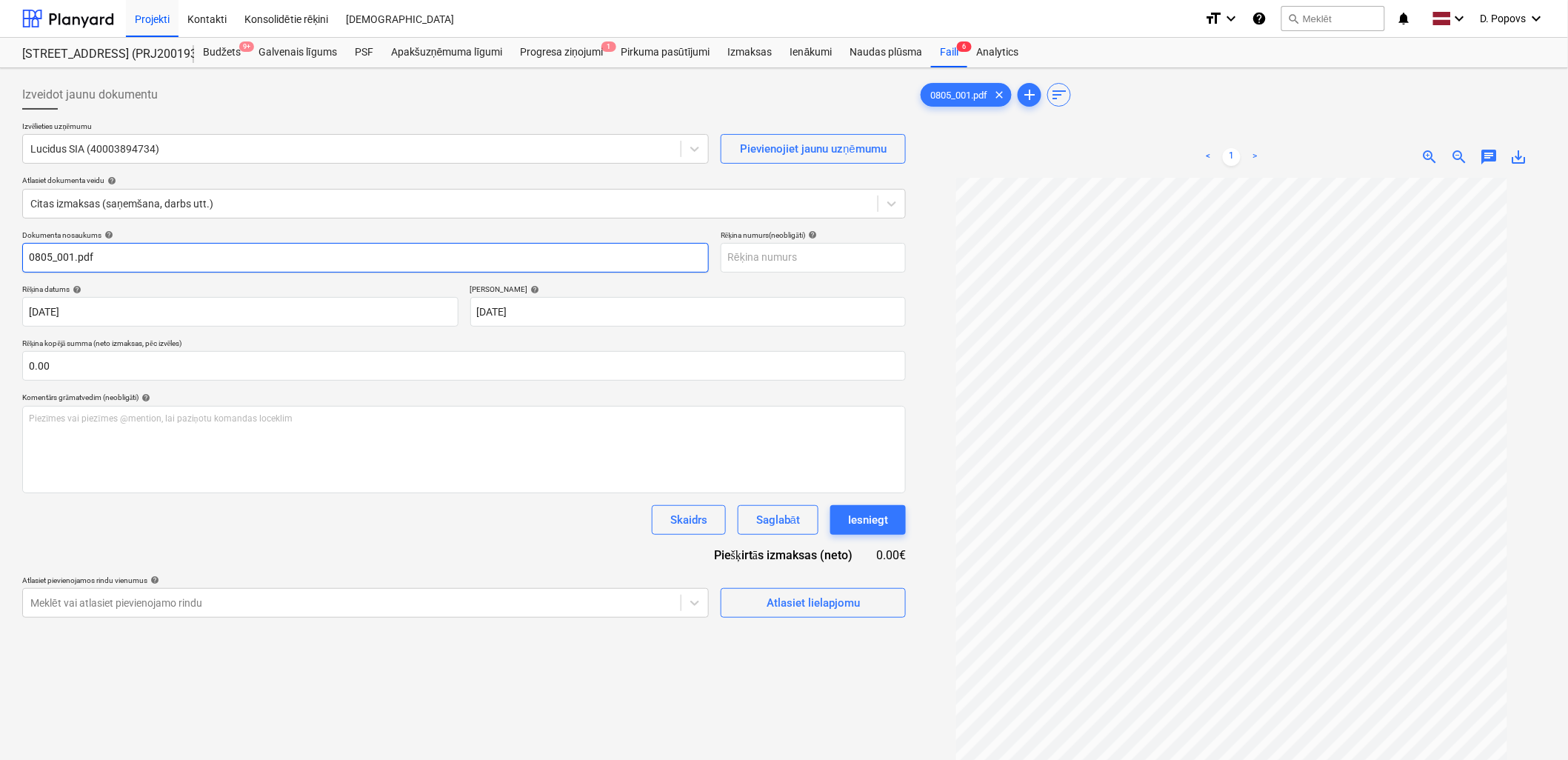
click at [168, 254] on input "0805_001.pdf" at bounding box center [365, 258] width 687 height 30
drag, startPoint x: 165, startPoint y: 256, endPoint x: -4, endPoint y: 243, distance: 169.5
click at [0, 243] on html "Projekti Kontakti Konsolidētie rēķini Iesūtne format_size keyboard_arrow_down h…" at bounding box center [784, 380] width 1568 height 760
type input "LU 253542"
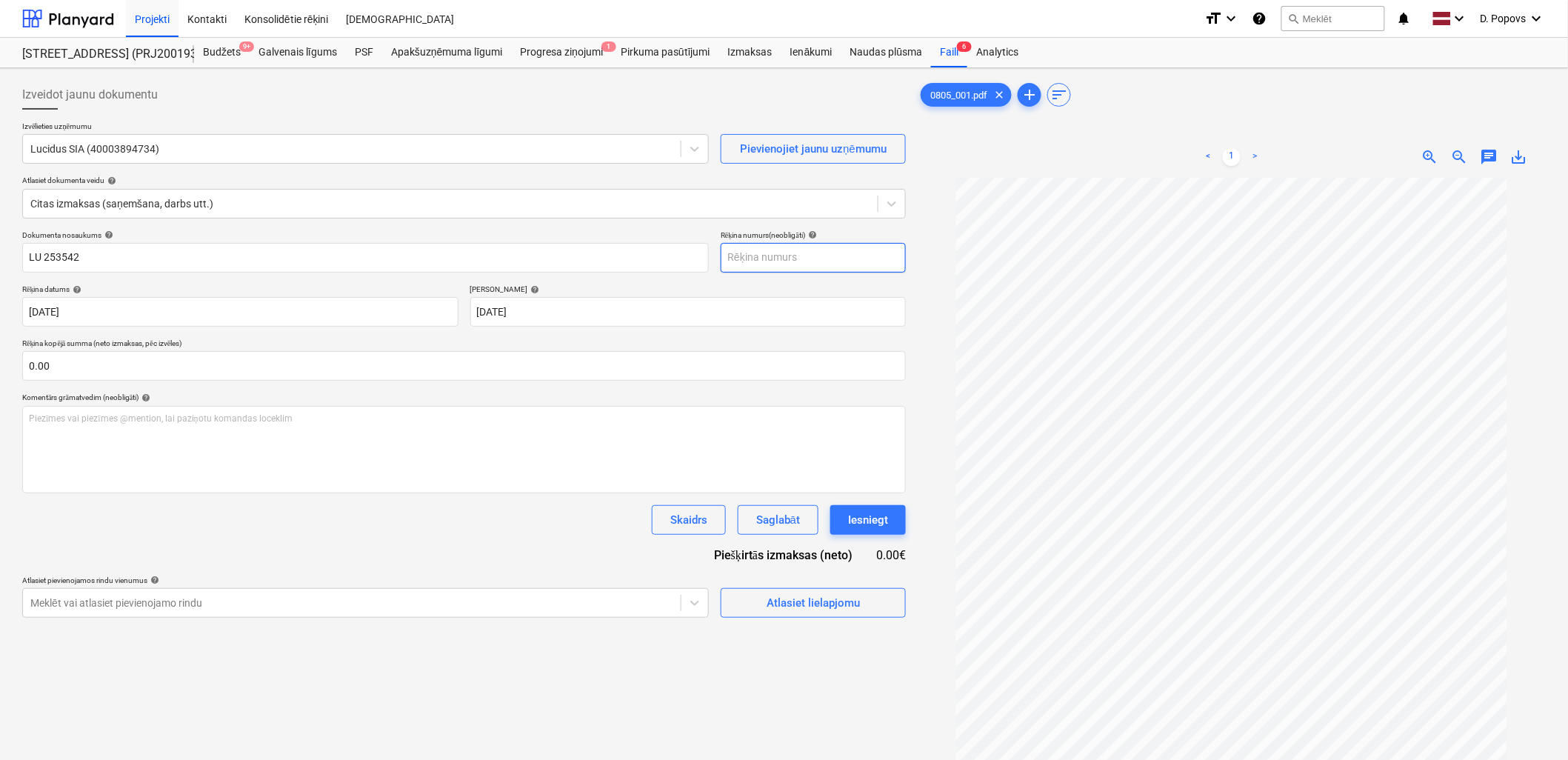
click at [845, 261] on input "text" at bounding box center [813, 258] width 185 height 30
paste input "LU 253542"
type input "LU 253542"
click at [384, 538] on div "Dokumenta nosaukums help LU 253542 Rēķina numurs (neobligāti) help LU 253542 Rē…" at bounding box center [464, 424] width 884 height 388
click at [840, 596] on div "Atlasiet lielapjomu" at bounding box center [813, 603] width 93 height 19
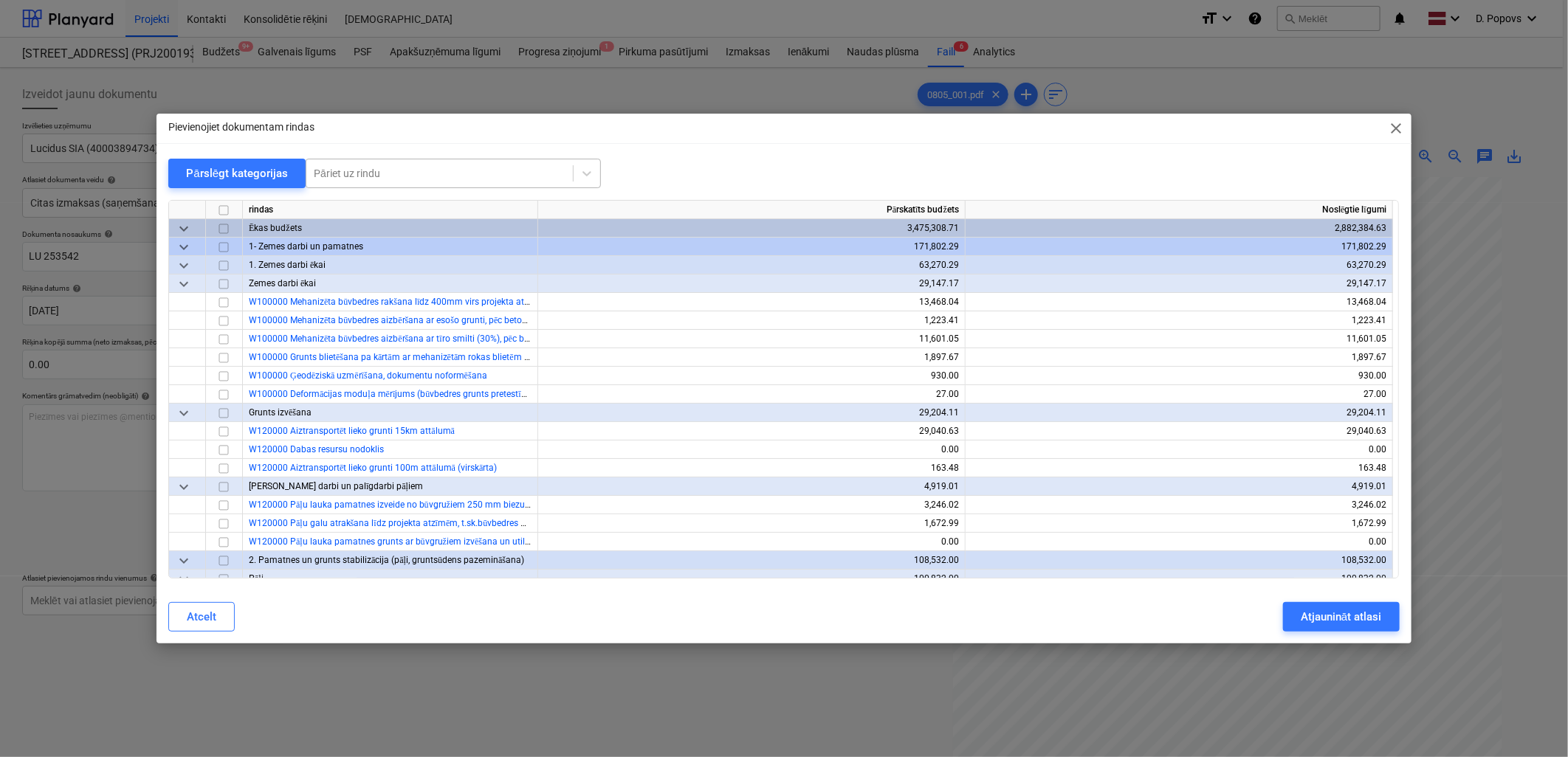
click at [410, 167] on div at bounding box center [439, 174] width 252 height 15
type input "rāmi"
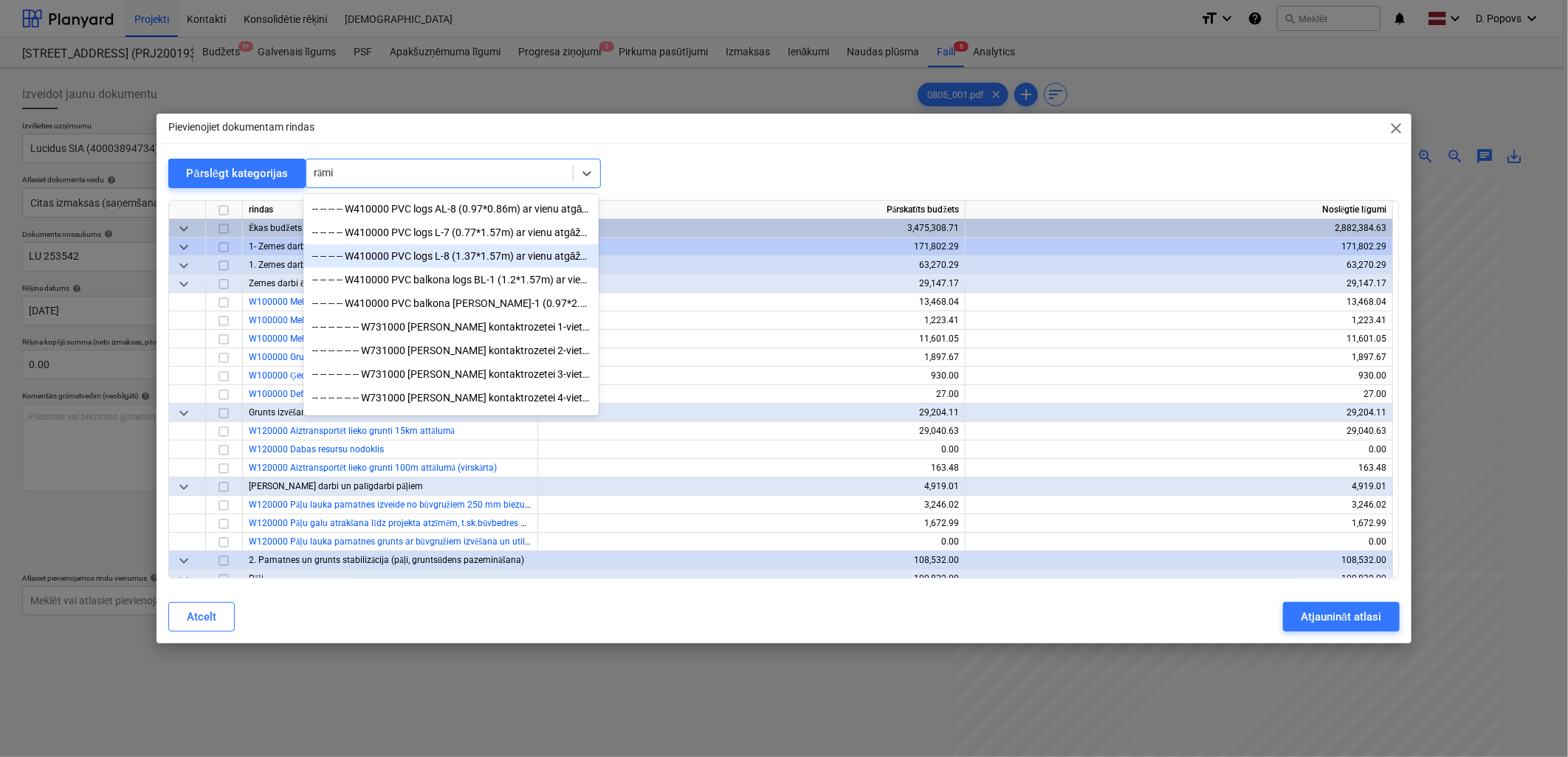
scroll to position [121, 0]
click at [485, 273] on div "-- -- -- -- -- -- W731000 [PERSON_NAME] kontaktrozetei 2-vietīgs (ABB Basic 55)," at bounding box center [450, 283] width 295 height 24
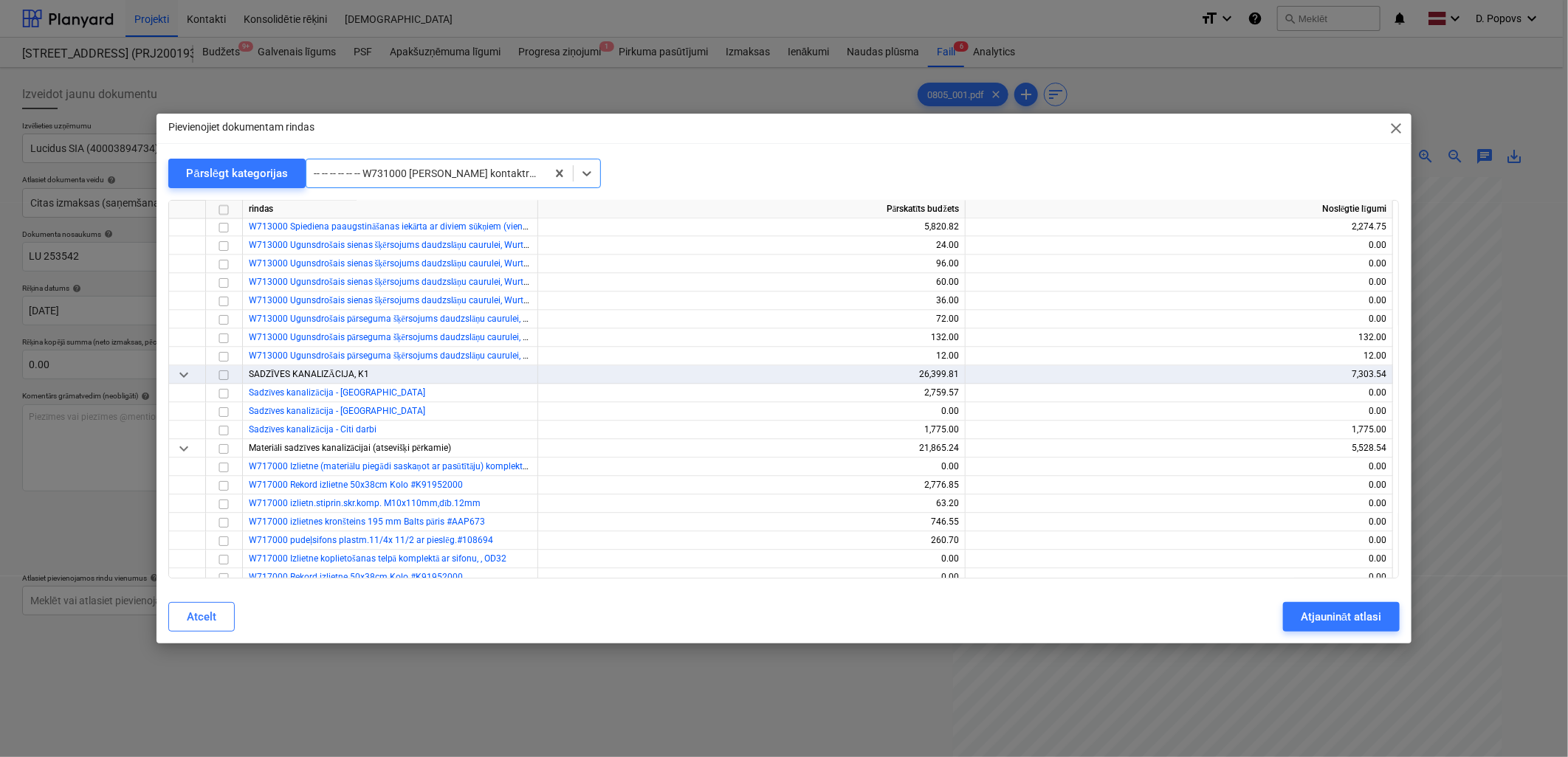
scroll to position [11550, 0]
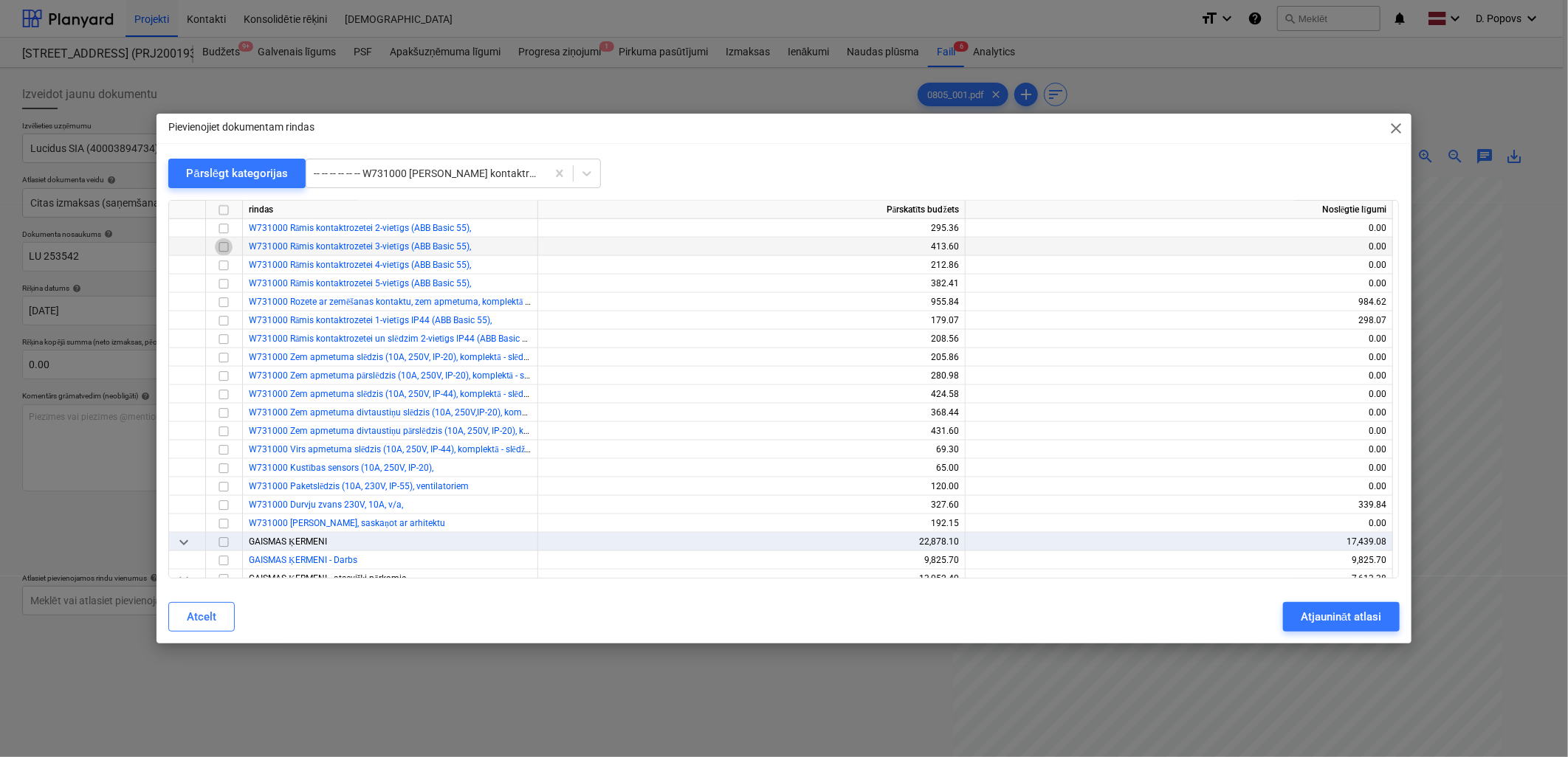
click at [218, 245] on input "checkbox" at bounding box center [224, 247] width 18 height 18
click at [1338, 595] on div "Pievienojiet dokumentam rindas close Pārslēgt kategorijas -- -- -- -- -- -- W73…" at bounding box center [784, 379] width 1254 height 530
click at [1337, 608] on div "Atjaunināt atlasi" at bounding box center [1341, 617] width 80 height 19
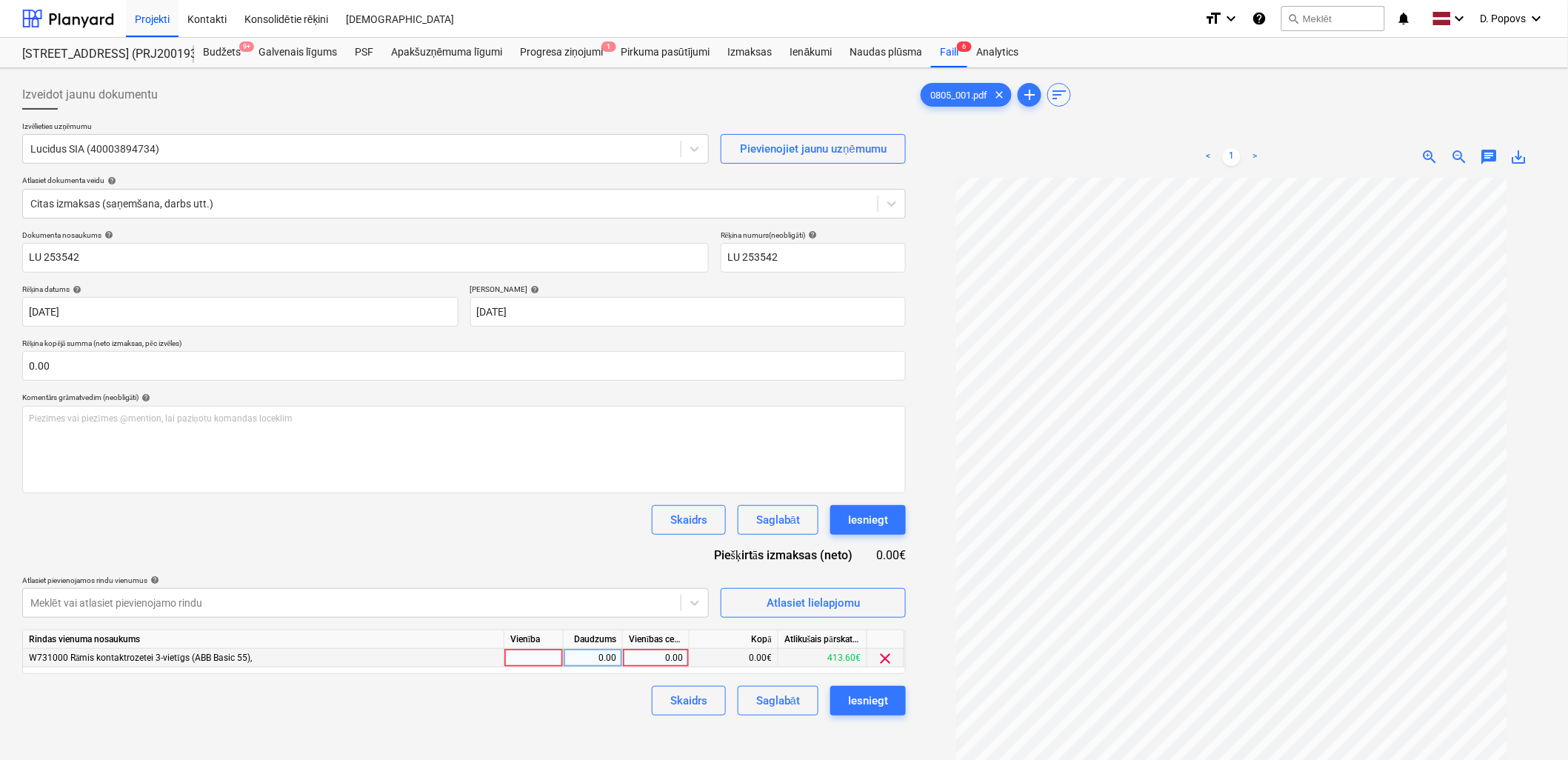
click at [645, 661] on div "0.00" at bounding box center [655, 658] width 54 height 19
type input "414.27"
click at [565, 700] on div "Skaidrs Saglabāt Iesniegt" at bounding box center [464, 701] width 884 height 30
click at [767, 709] on div "Saglabāt" at bounding box center [778, 701] width 44 height 19
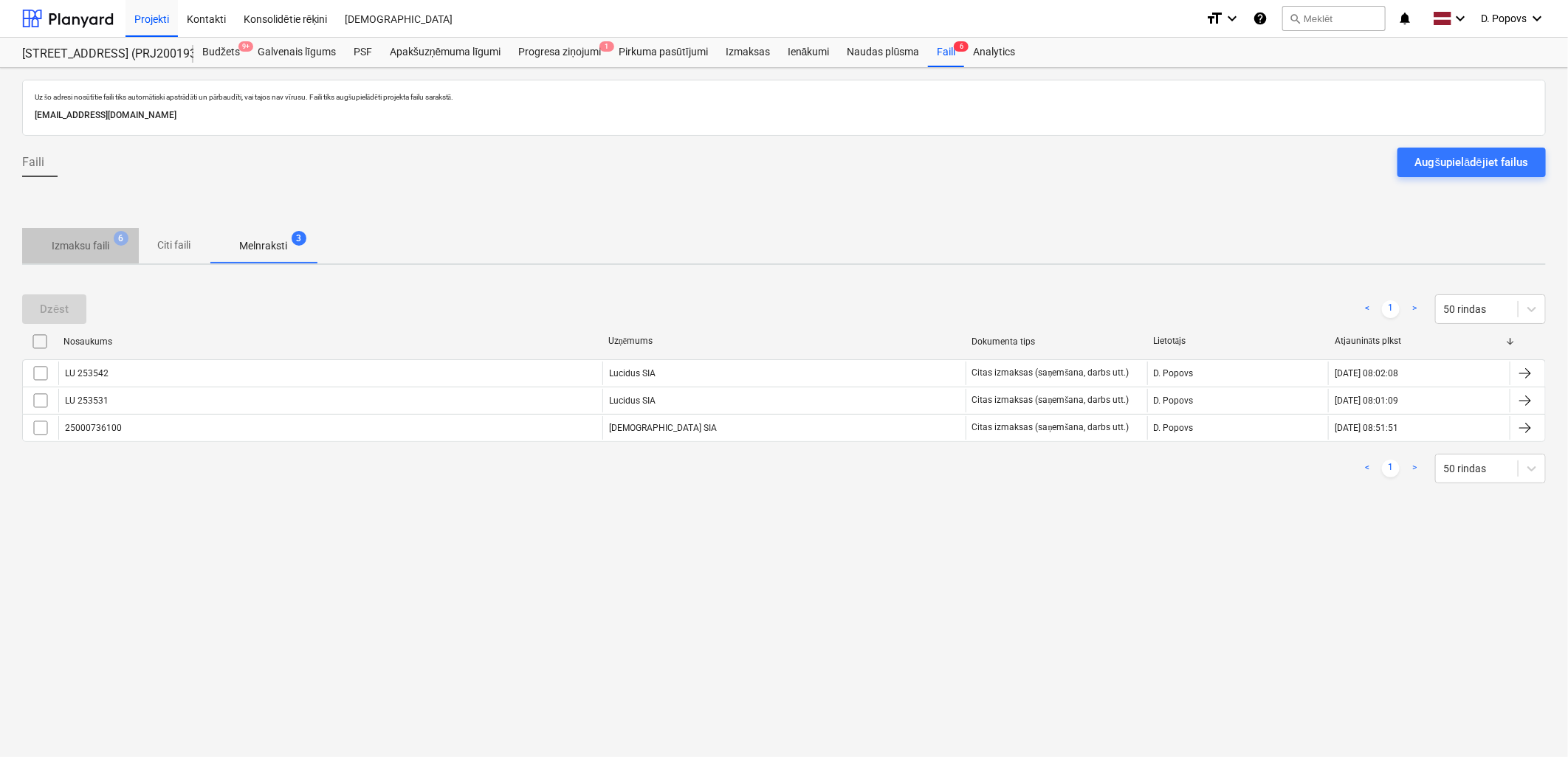
click at [87, 238] on p "Izmaksu faili" at bounding box center [80, 246] width 57 height 16
